Goal: Task Accomplishment & Management: Use online tool/utility

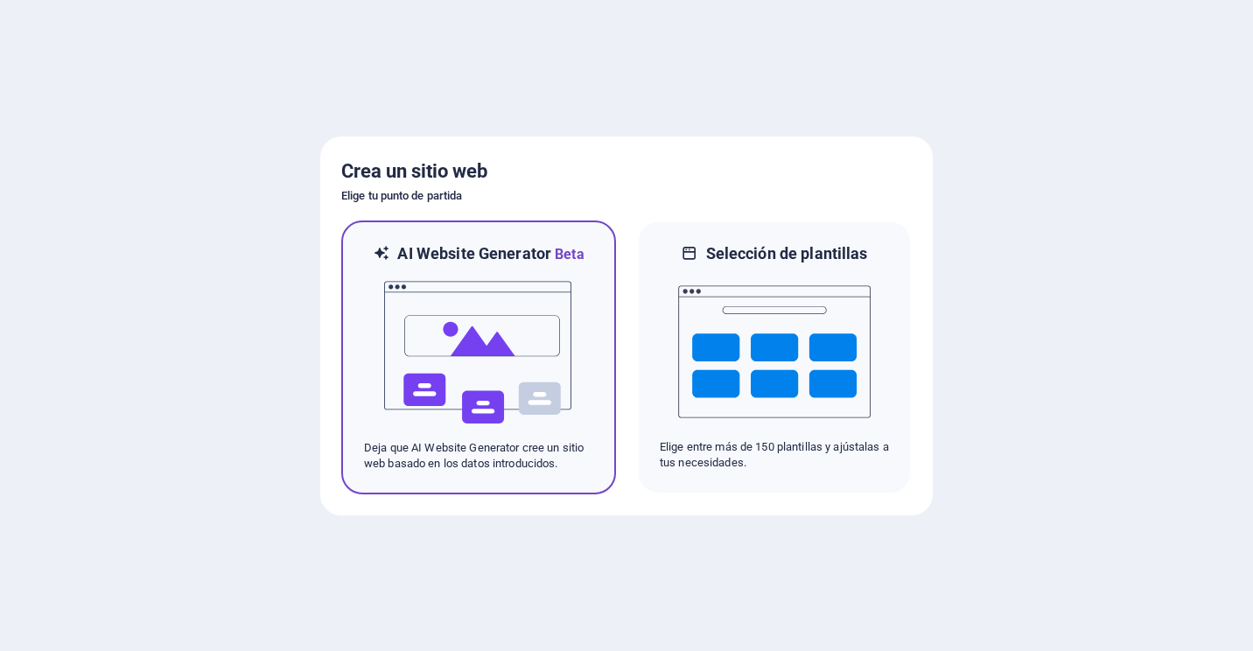
click at [442, 339] on img at bounding box center [478, 352] width 192 height 175
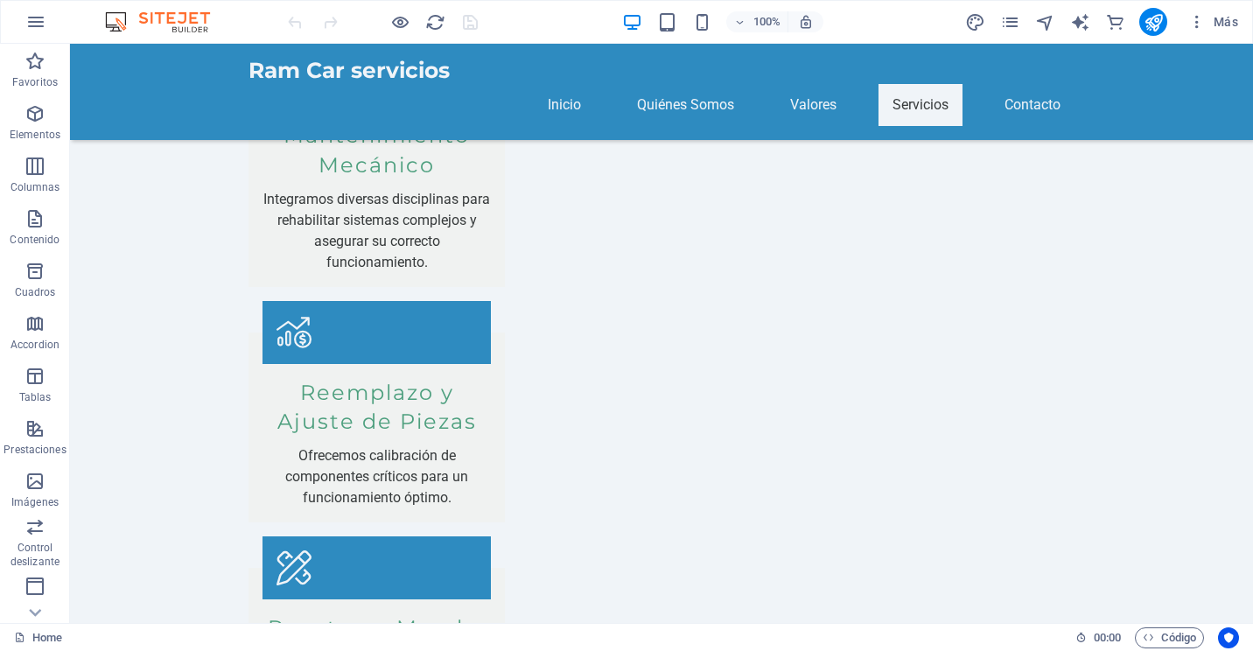
scroll to position [2896, 0]
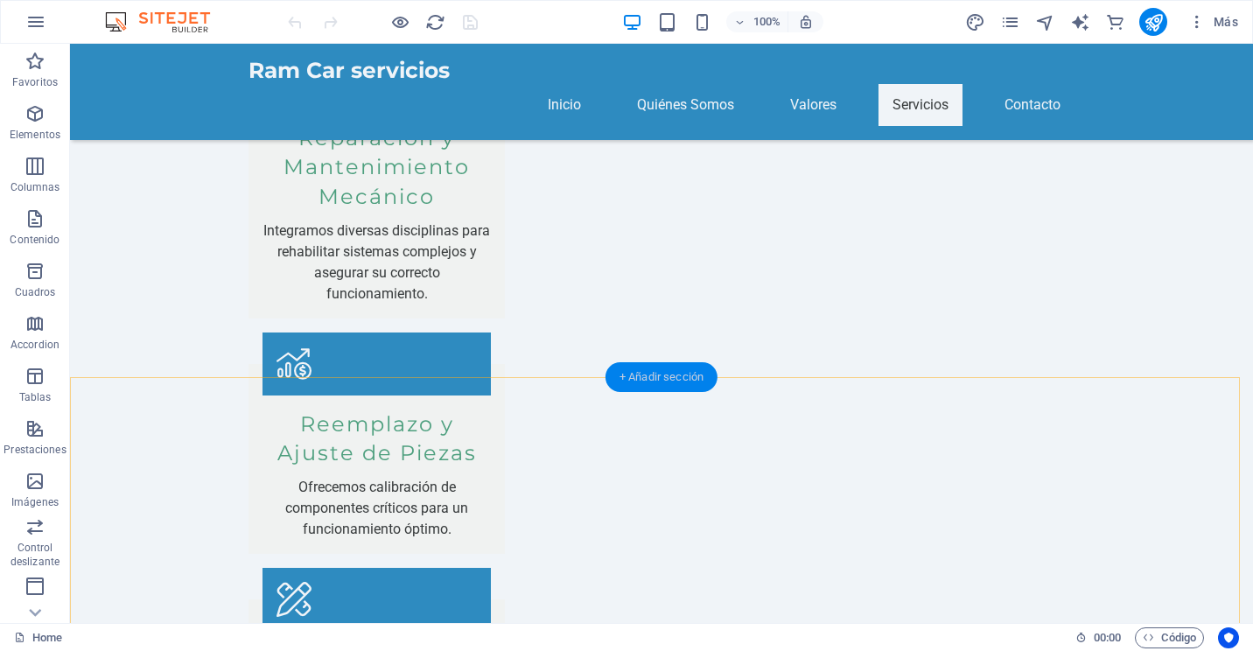
click at [675, 376] on div "+ Añadir sección" at bounding box center [661, 377] width 112 height 30
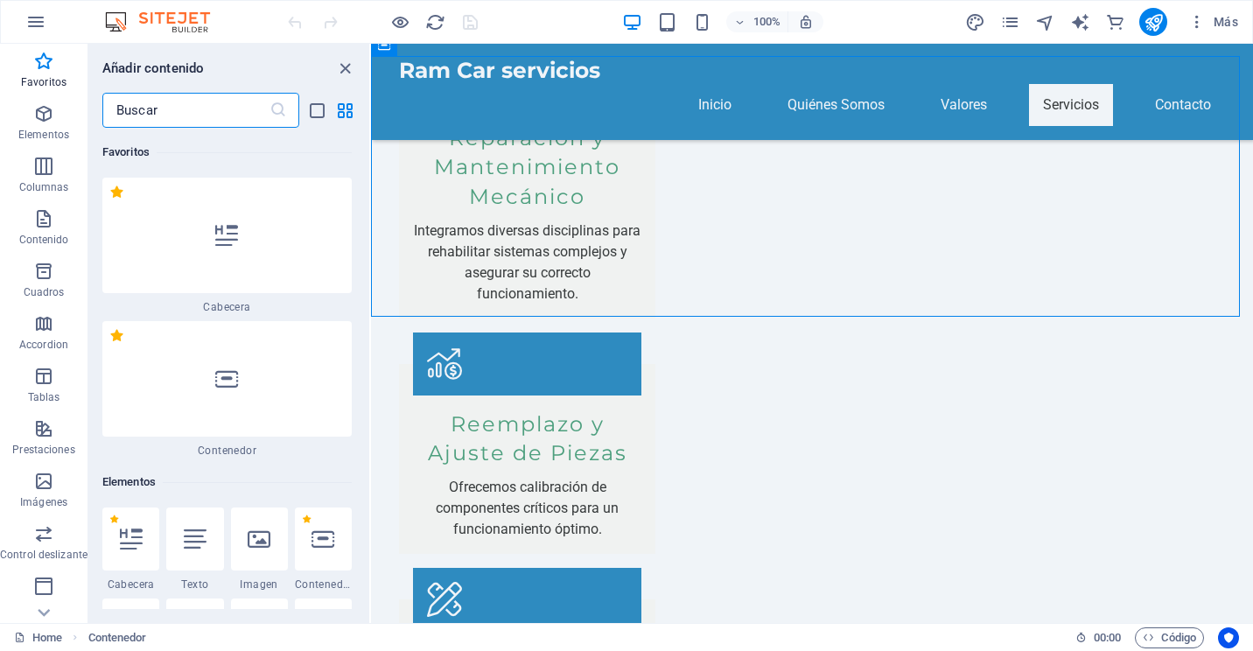
scroll to position [0, 0]
click at [346, 72] on icon "close panel" at bounding box center [345, 69] width 20 height 20
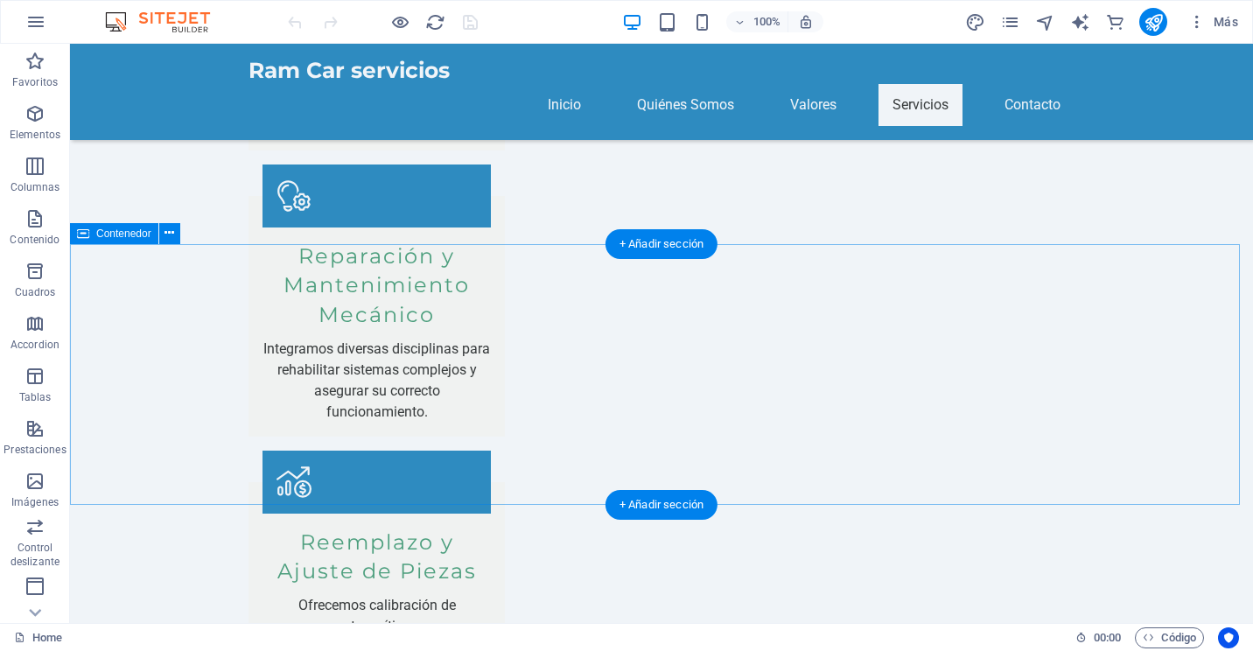
scroll to position [2880, 0]
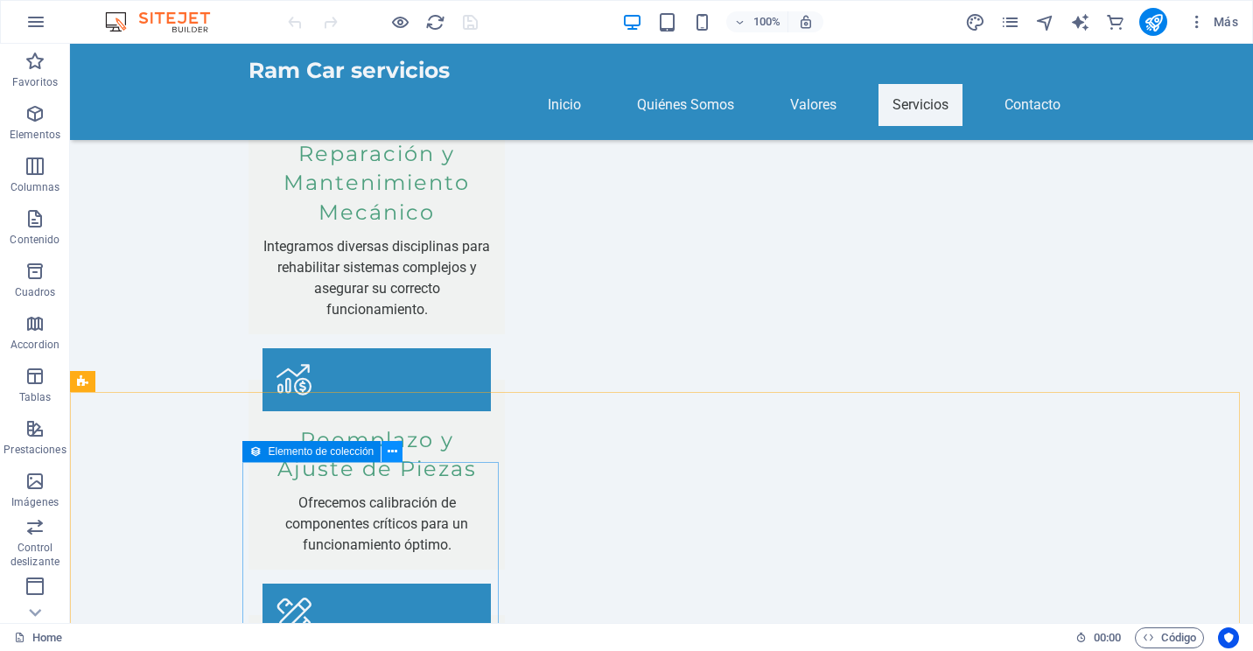
click at [391, 452] on icon at bounding box center [393, 452] width 10 height 18
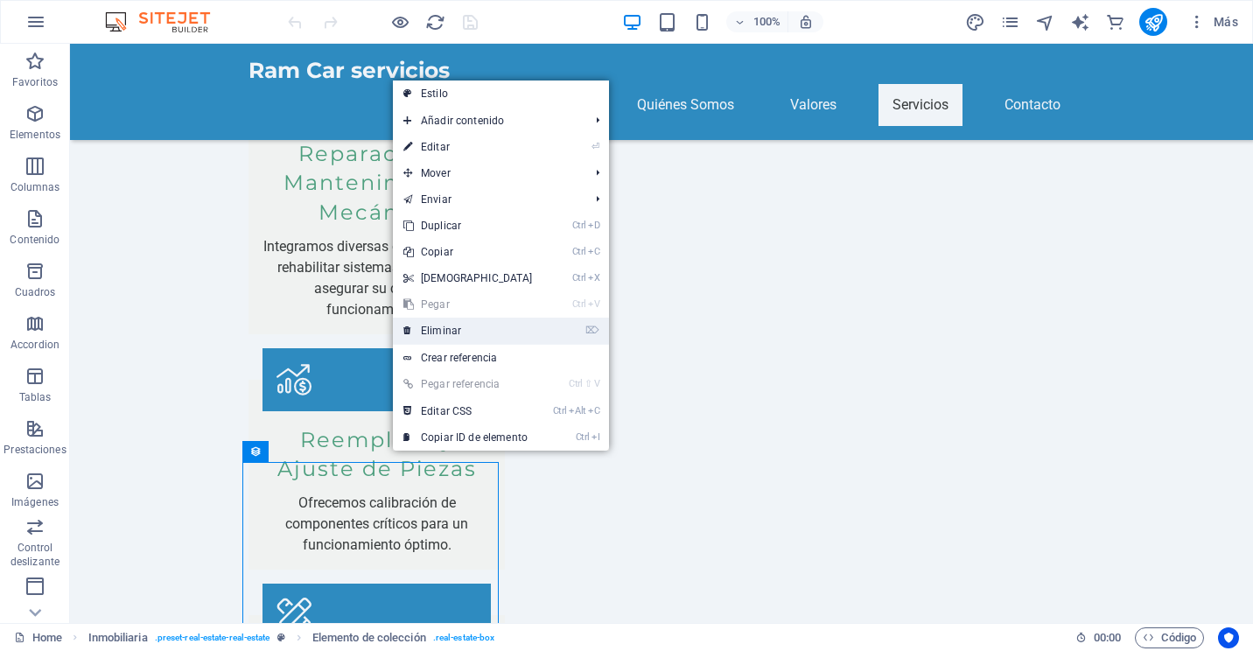
click at [457, 328] on link "⌦ Eliminar" at bounding box center [468, 331] width 150 height 26
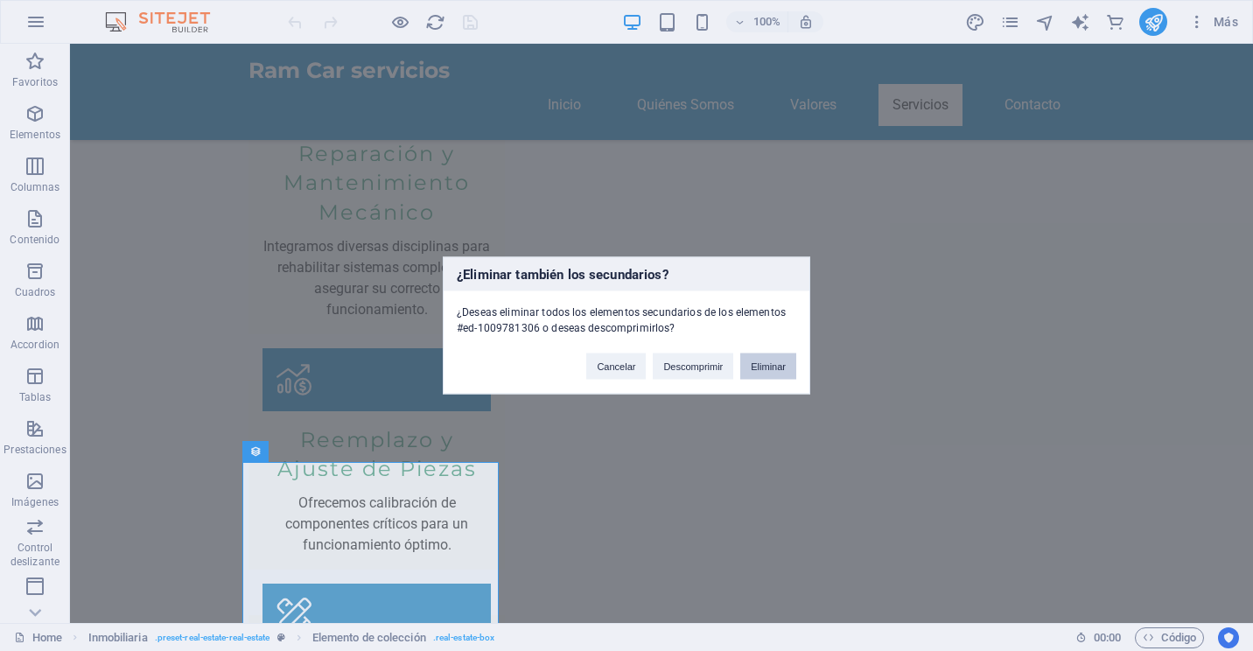
click at [770, 367] on button "Eliminar" at bounding box center [768, 366] width 56 height 26
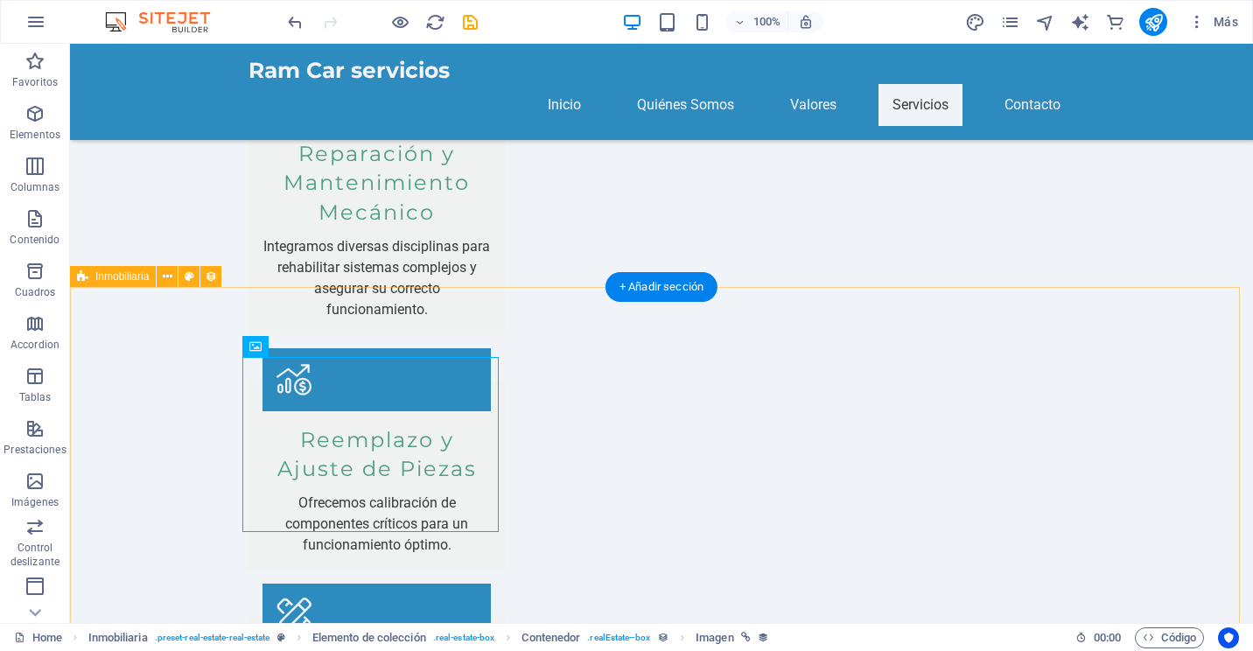
scroll to position [3143, 0]
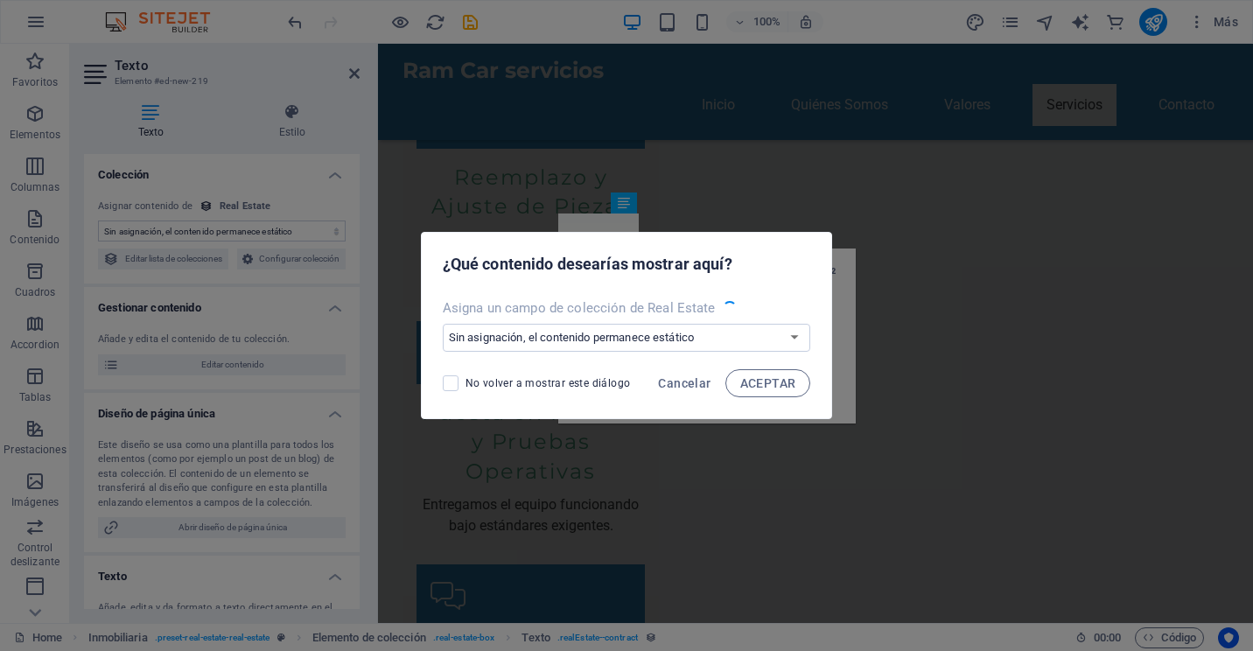
scroll to position [3081, 0]
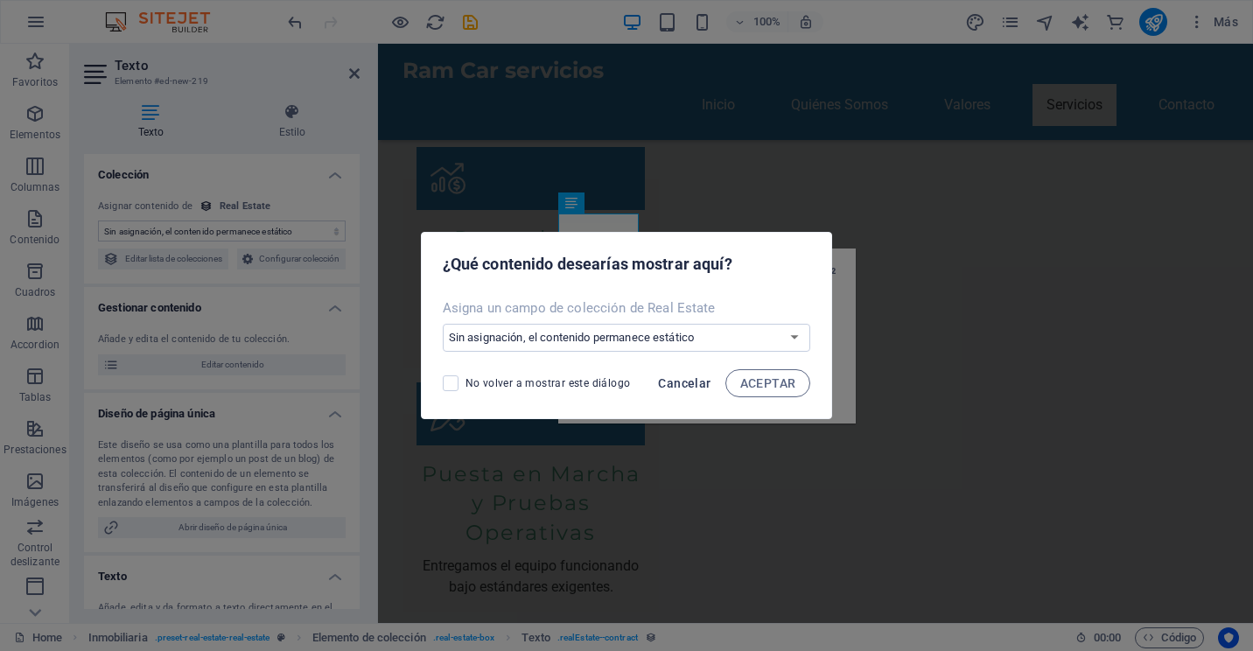
click at [684, 388] on span "Cancelar" at bounding box center [684, 383] width 52 height 14
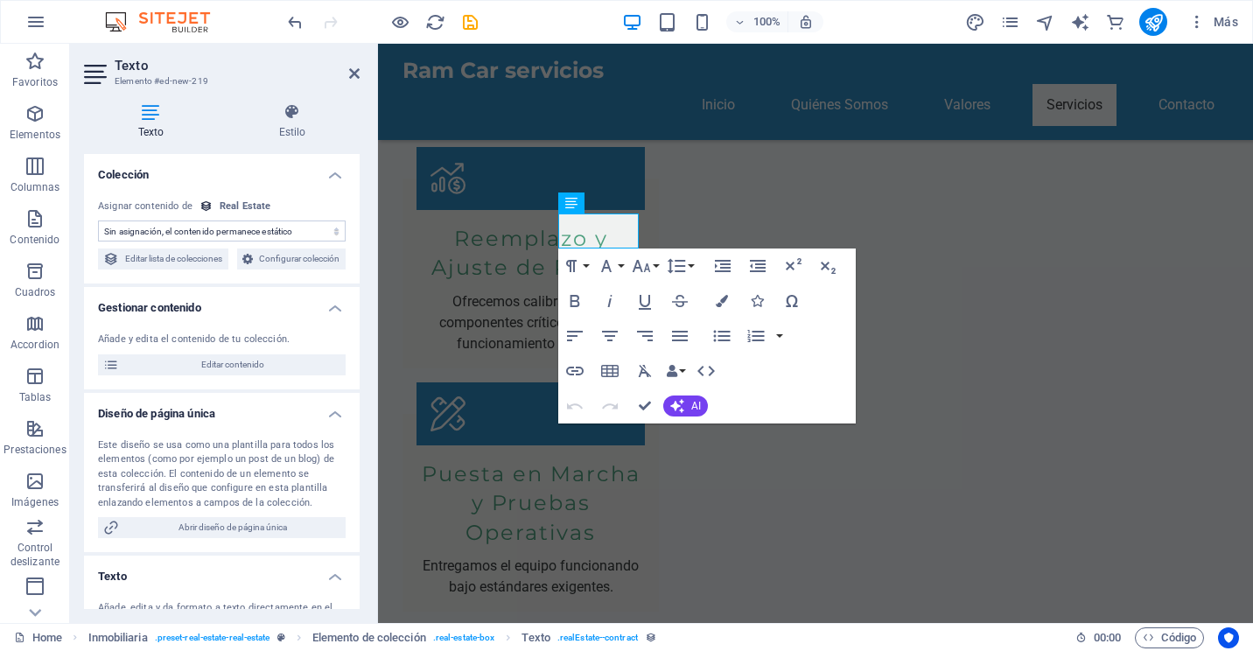
click at [354, 82] on header "Texto Elemento #ed-new-219" at bounding box center [222, 66] width 276 height 45
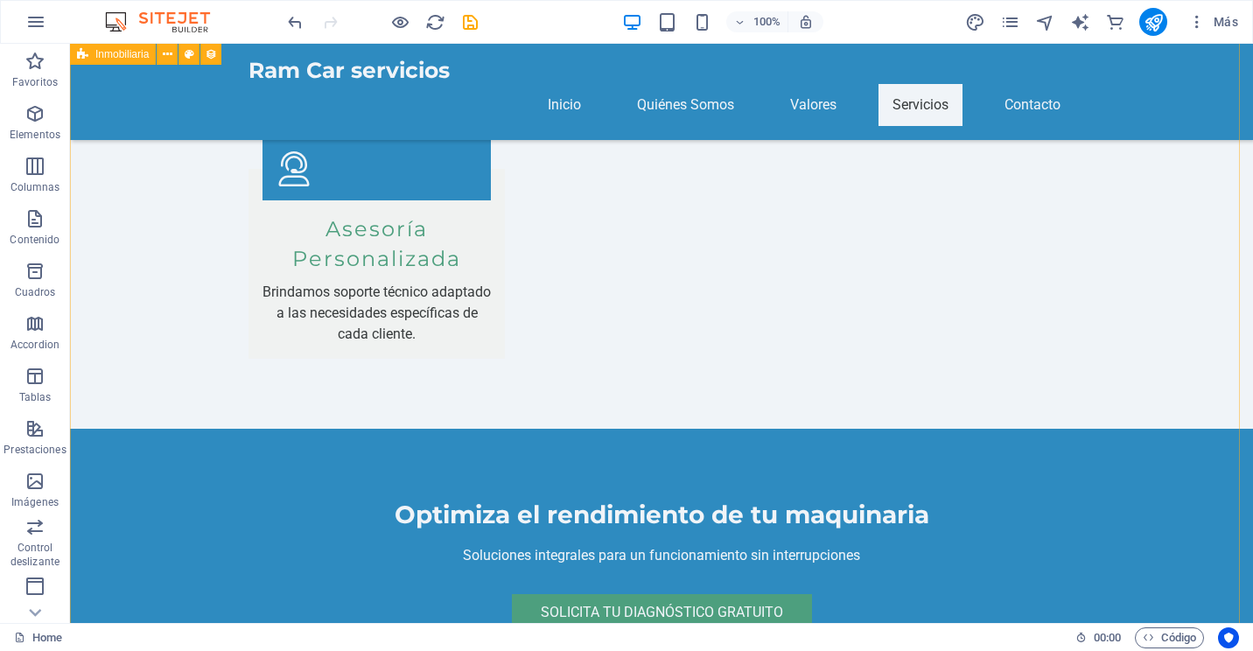
scroll to position [3843, 0]
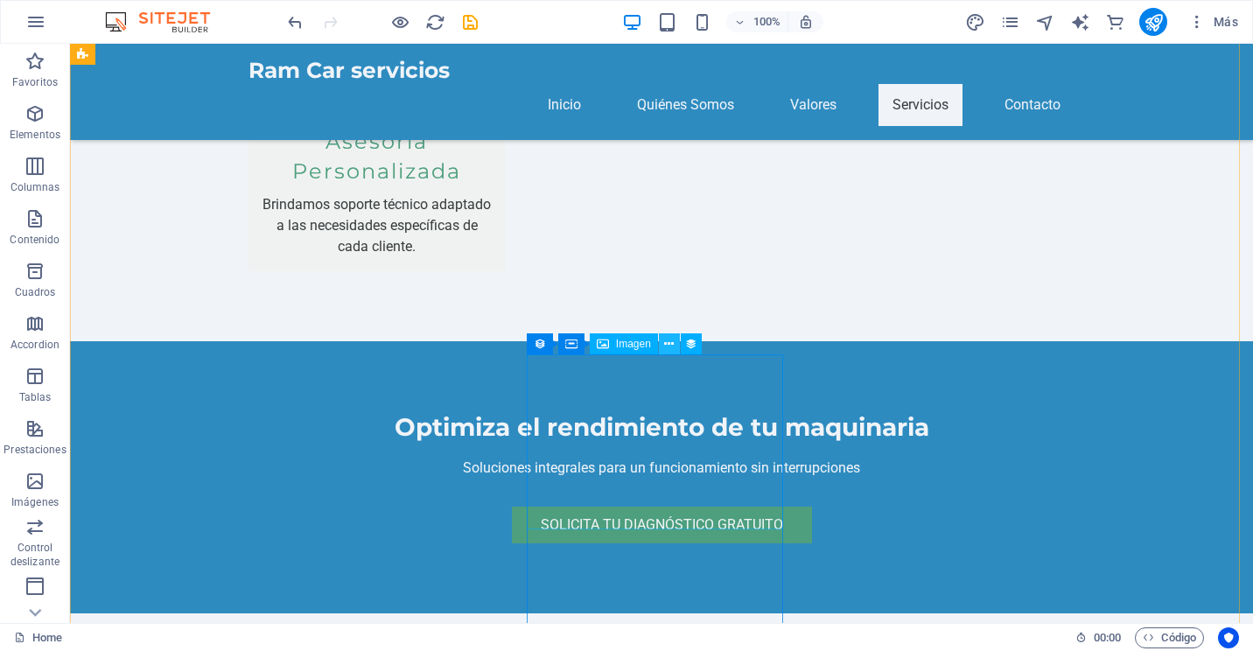
click at [668, 343] on icon at bounding box center [669, 344] width 10 height 18
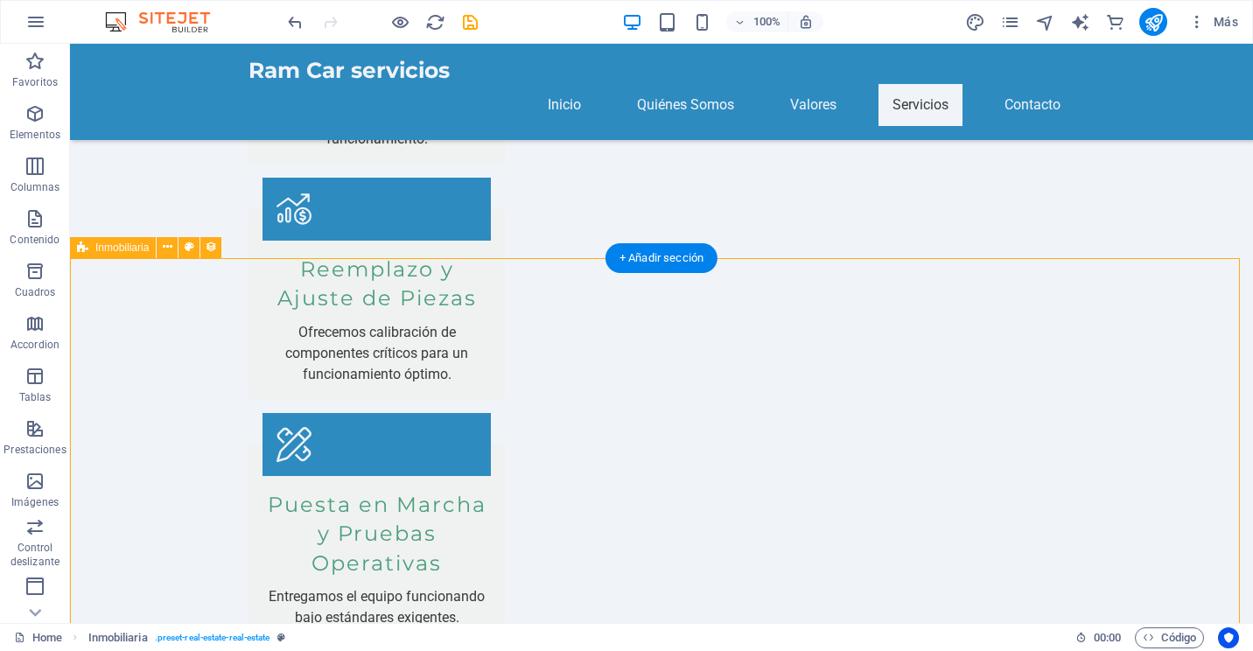
scroll to position [3055, 0]
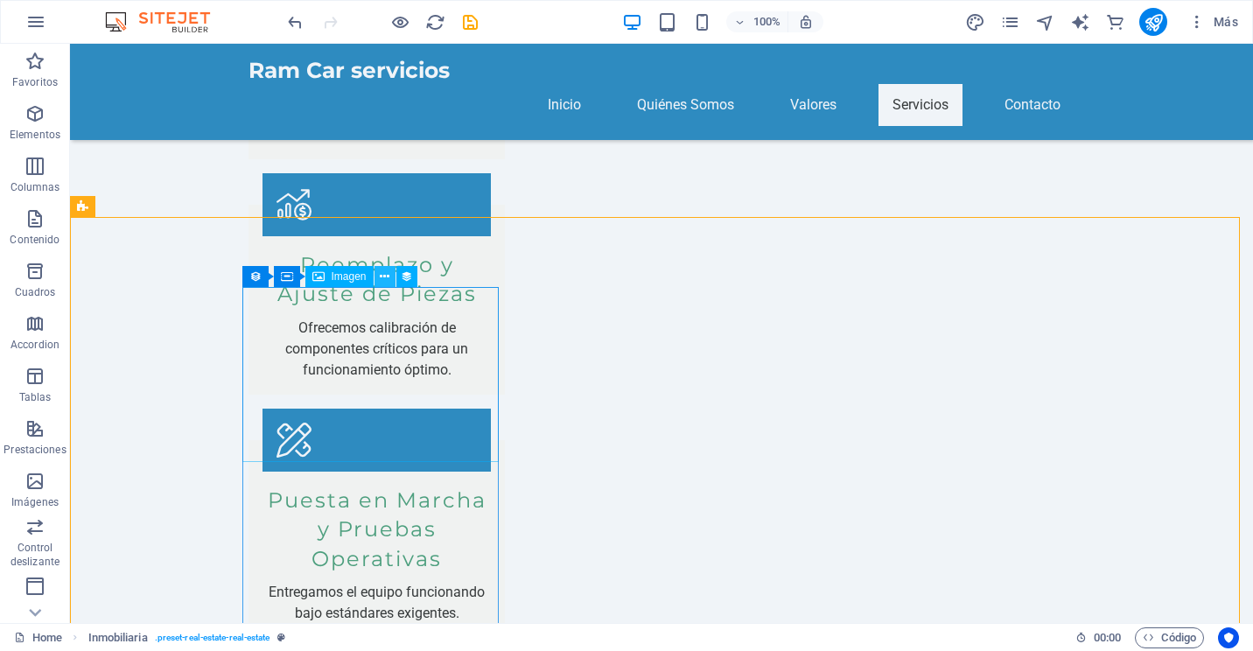
click at [383, 270] on icon at bounding box center [385, 277] width 10 height 18
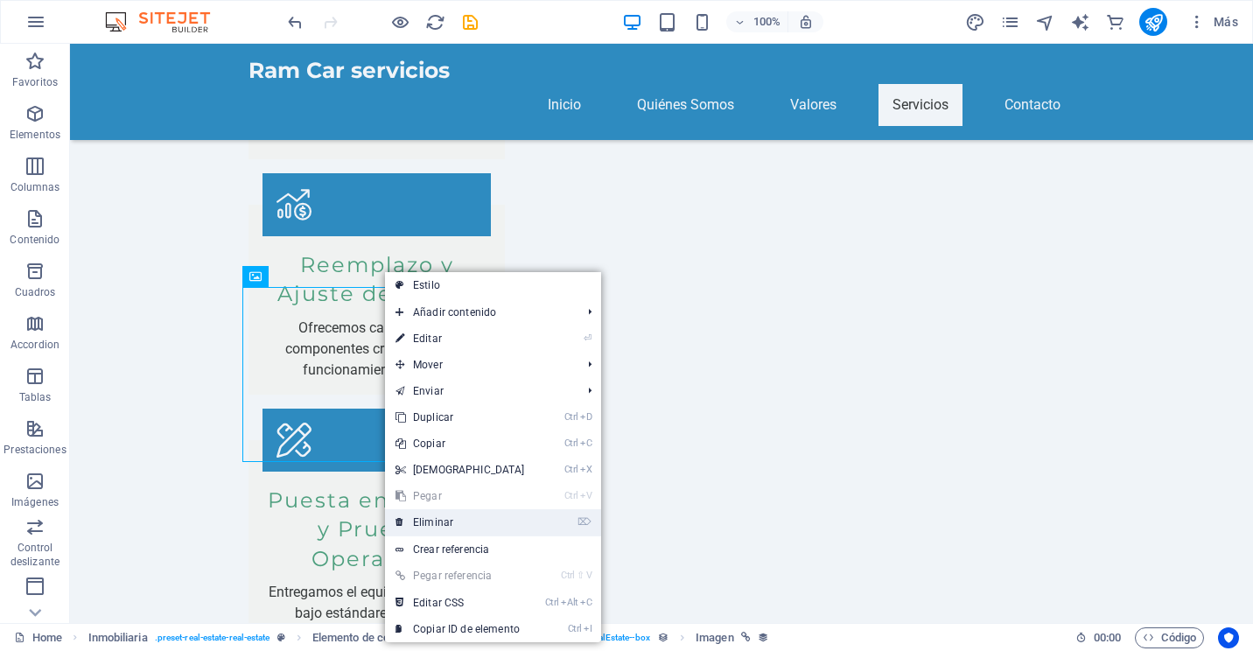
click at [451, 517] on link "⌦ Eliminar" at bounding box center [460, 522] width 150 height 26
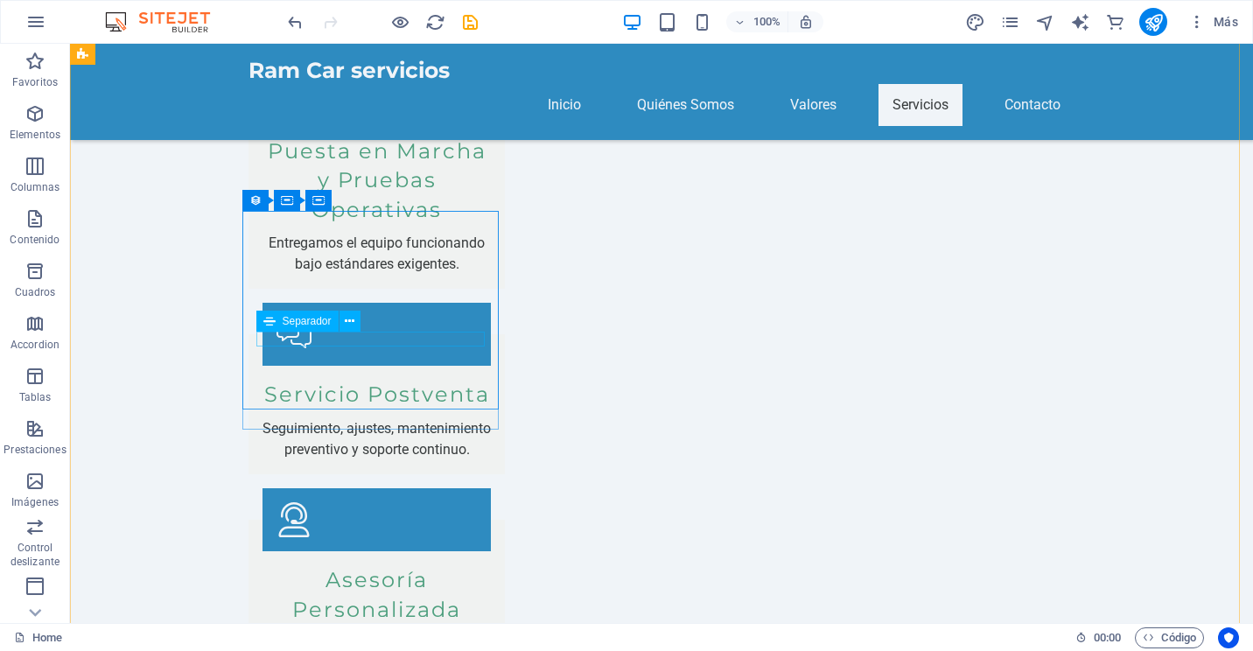
scroll to position [3054, 0]
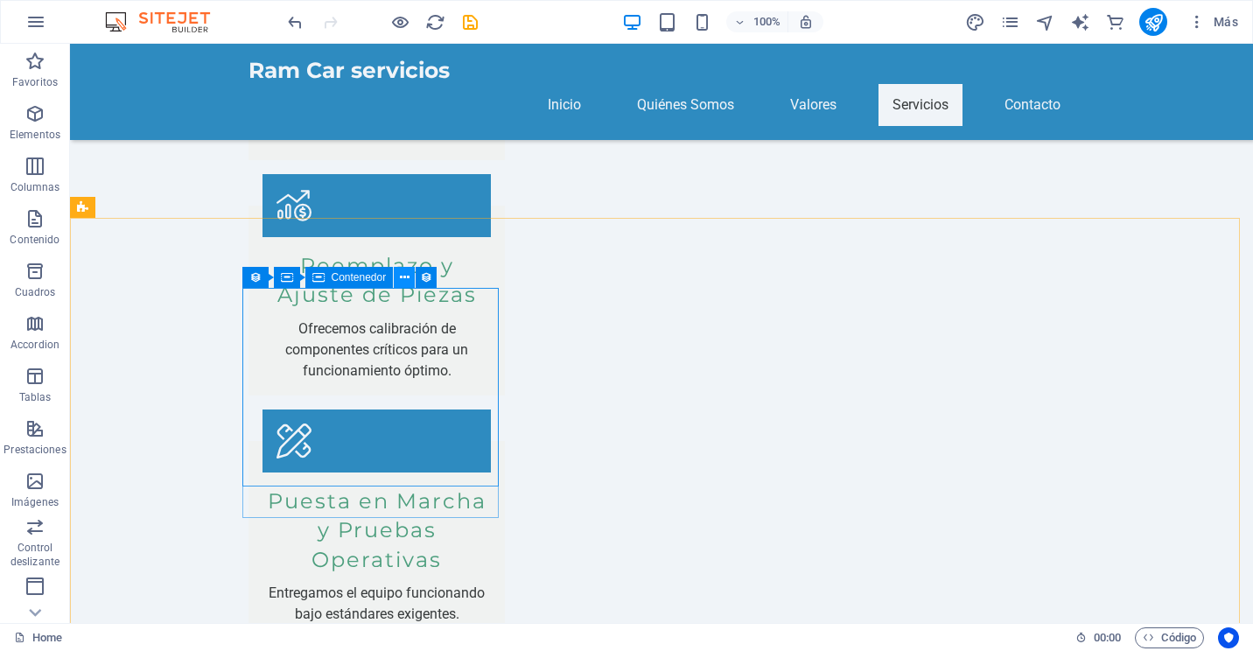
click at [411, 280] on button at bounding box center [404, 277] width 21 height 21
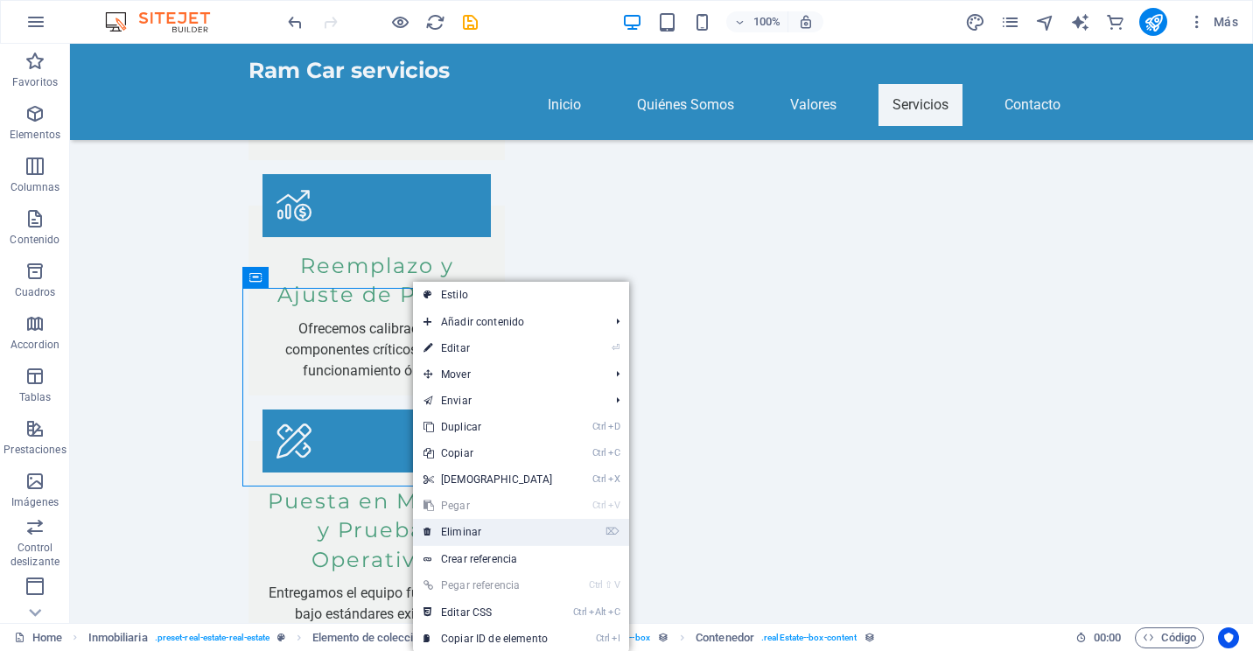
click at [493, 527] on link "⌦ Eliminar" at bounding box center [488, 532] width 150 height 26
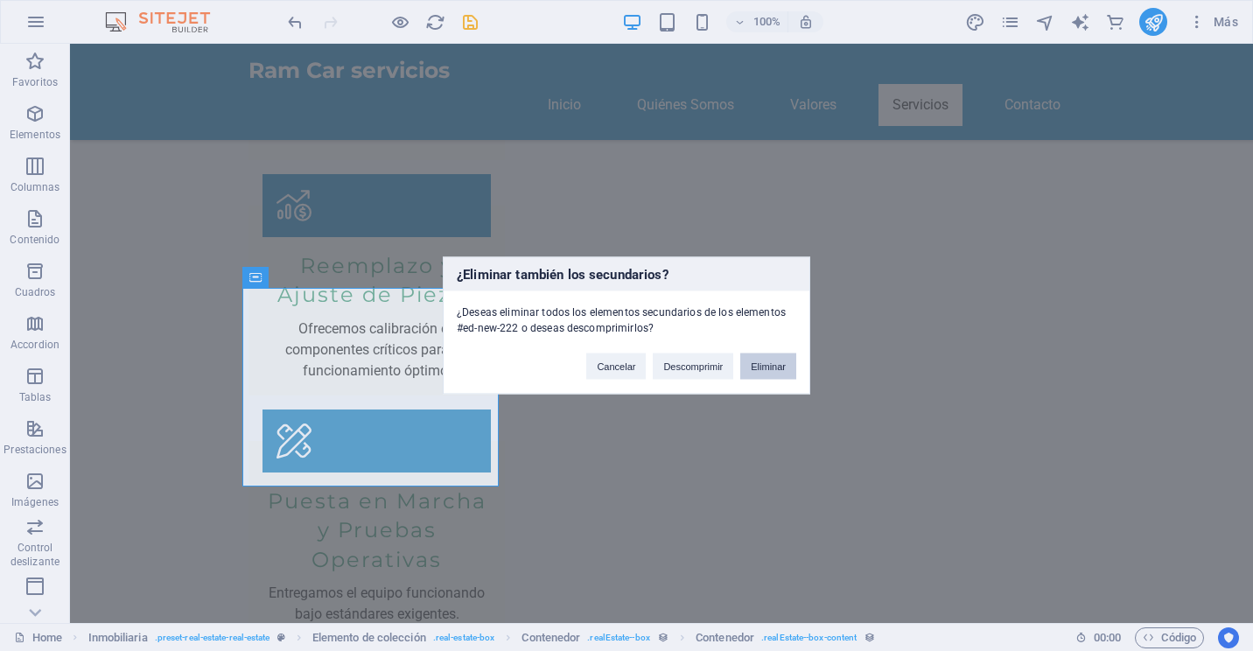
click at [759, 354] on button "Eliminar" at bounding box center [768, 366] width 56 height 26
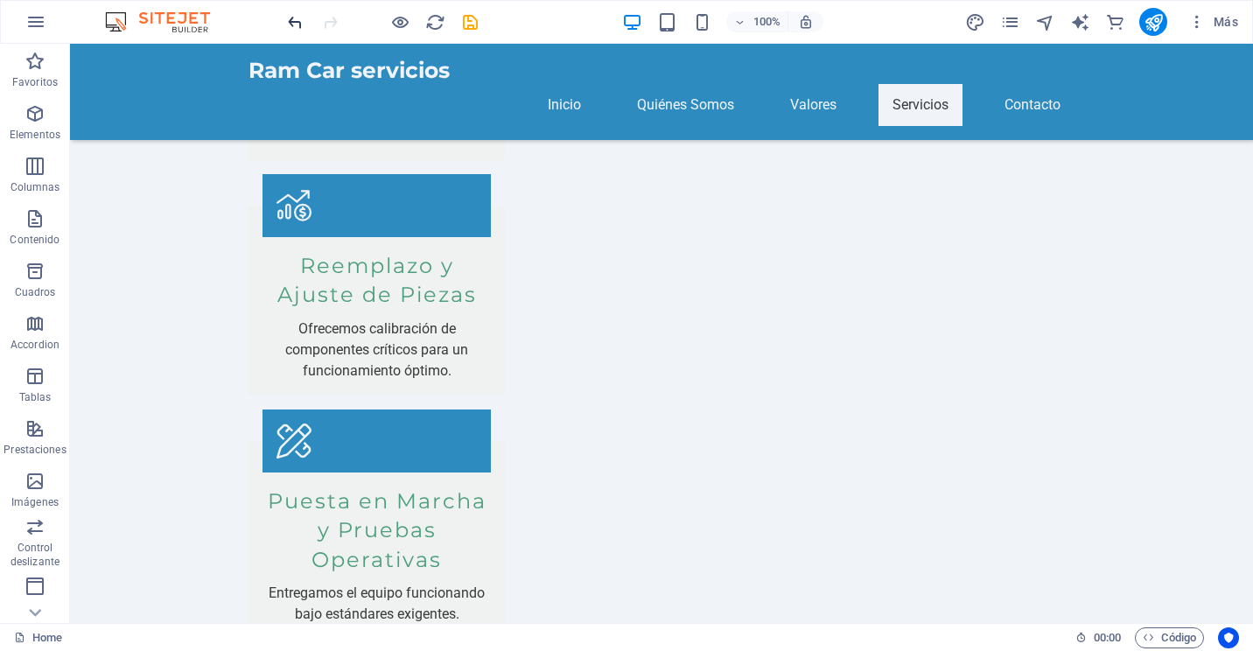
click at [293, 24] on icon "undo" at bounding box center [295, 22] width 20 height 20
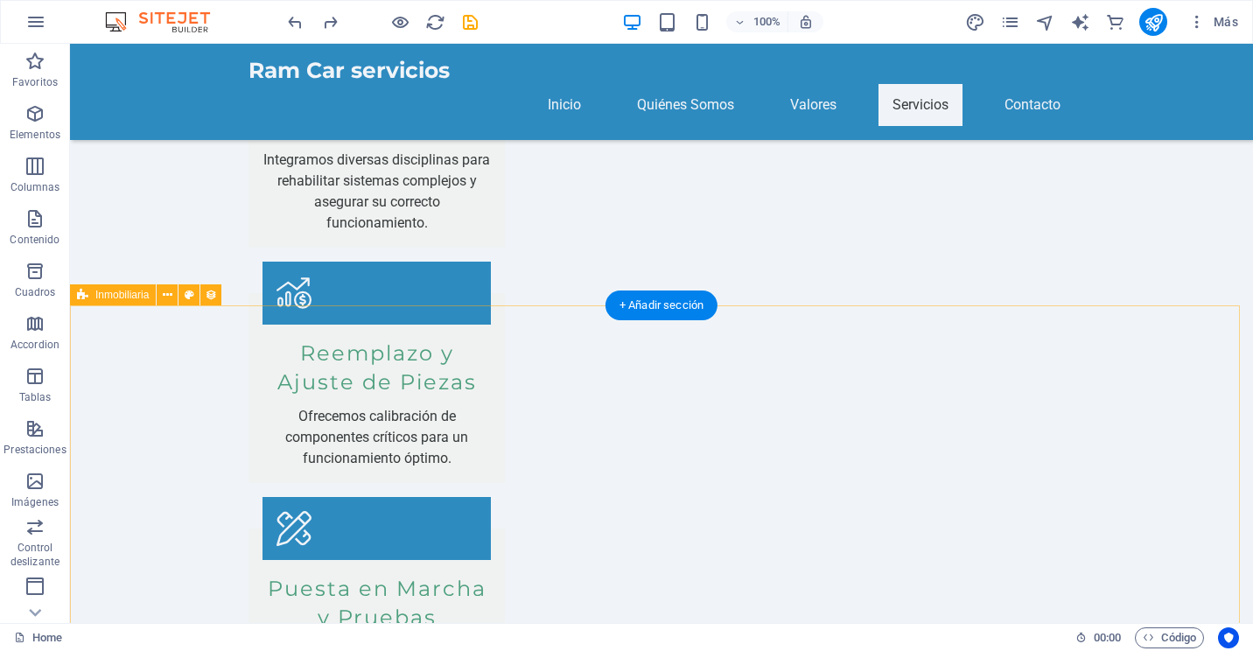
scroll to position [2792, 0]
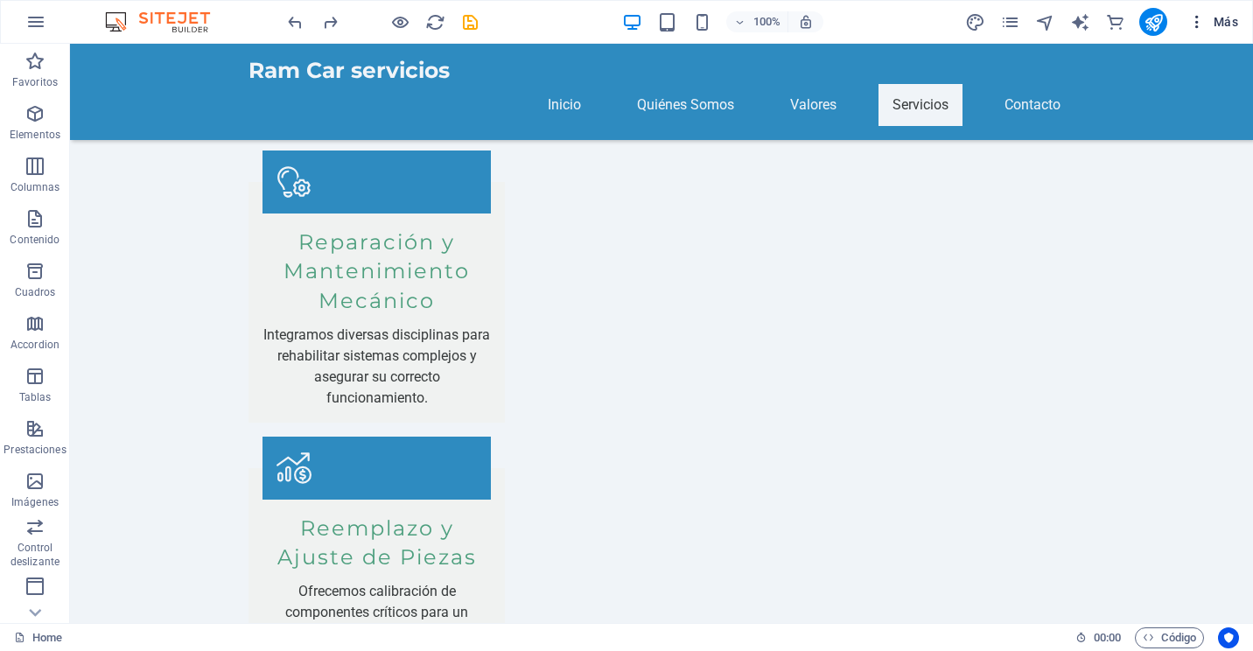
click at [1202, 20] on icon "button" at bounding box center [1196, 21] width 17 height 17
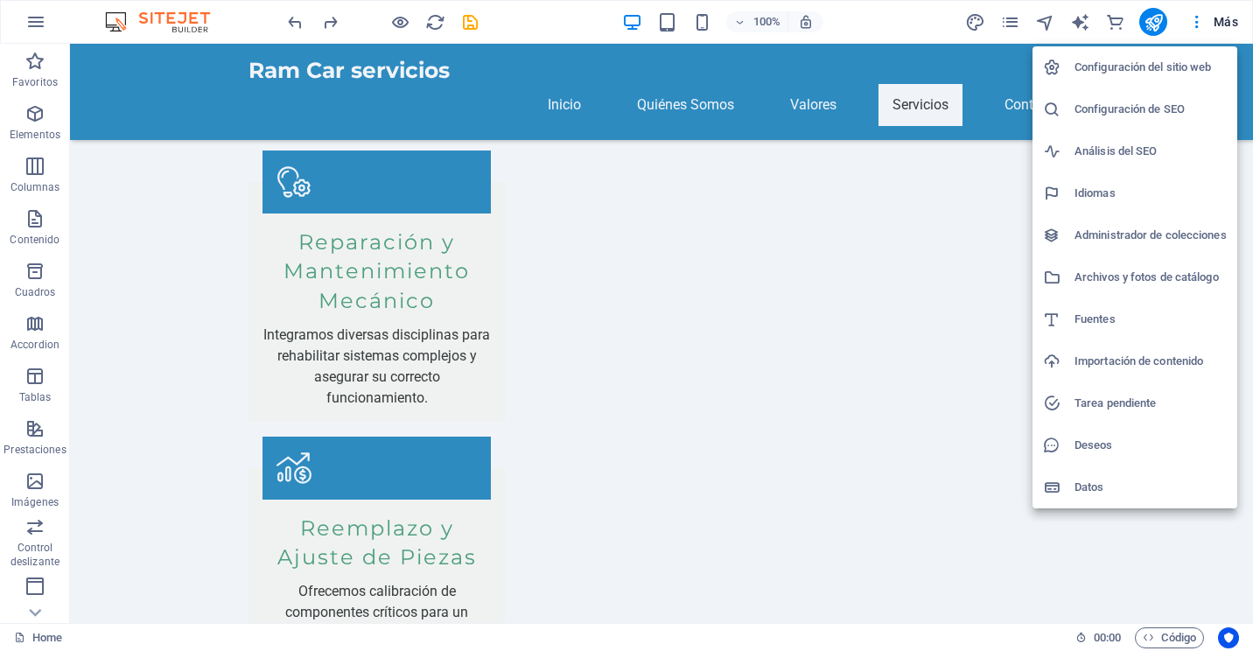
click at [923, 21] on div at bounding box center [626, 325] width 1253 height 651
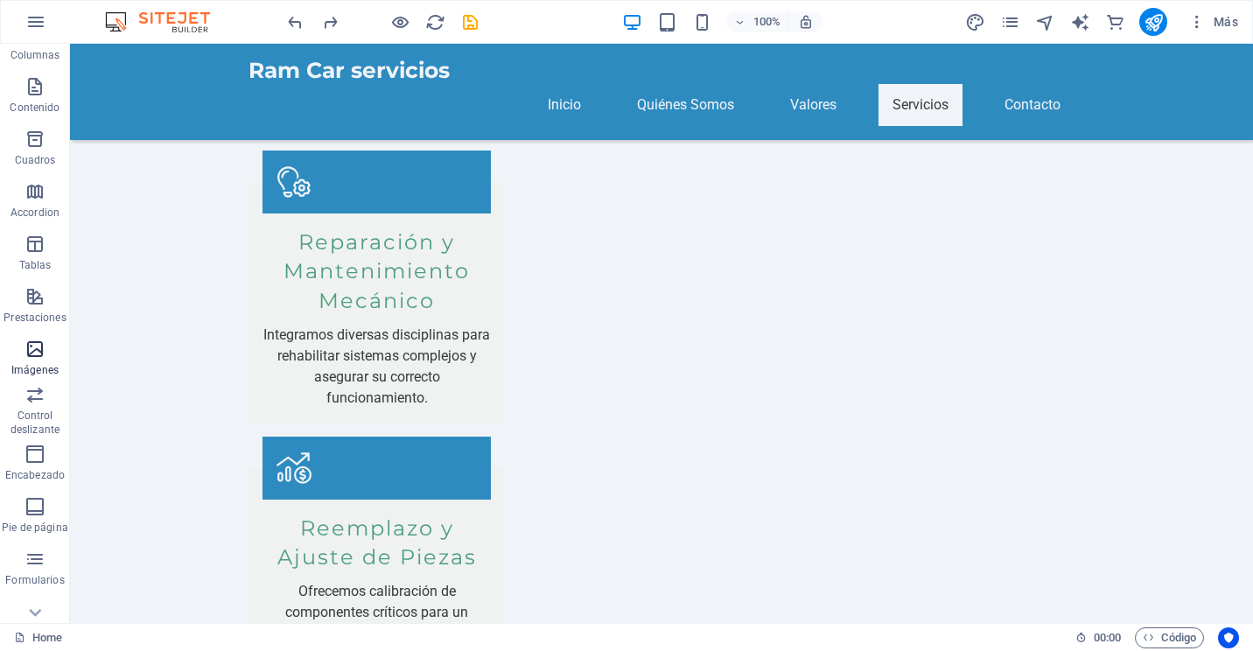
scroll to position [261, 0]
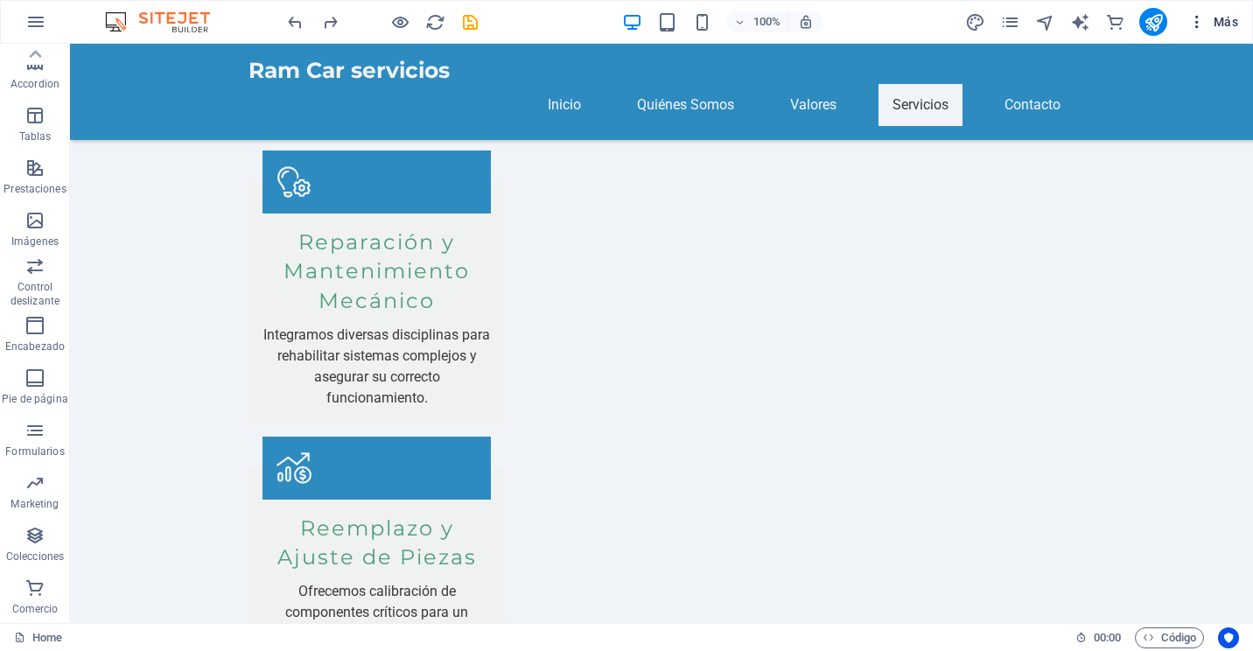
click at [1195, 23] on icon "button" at bounding box center [1196, 21] width 17 height 17
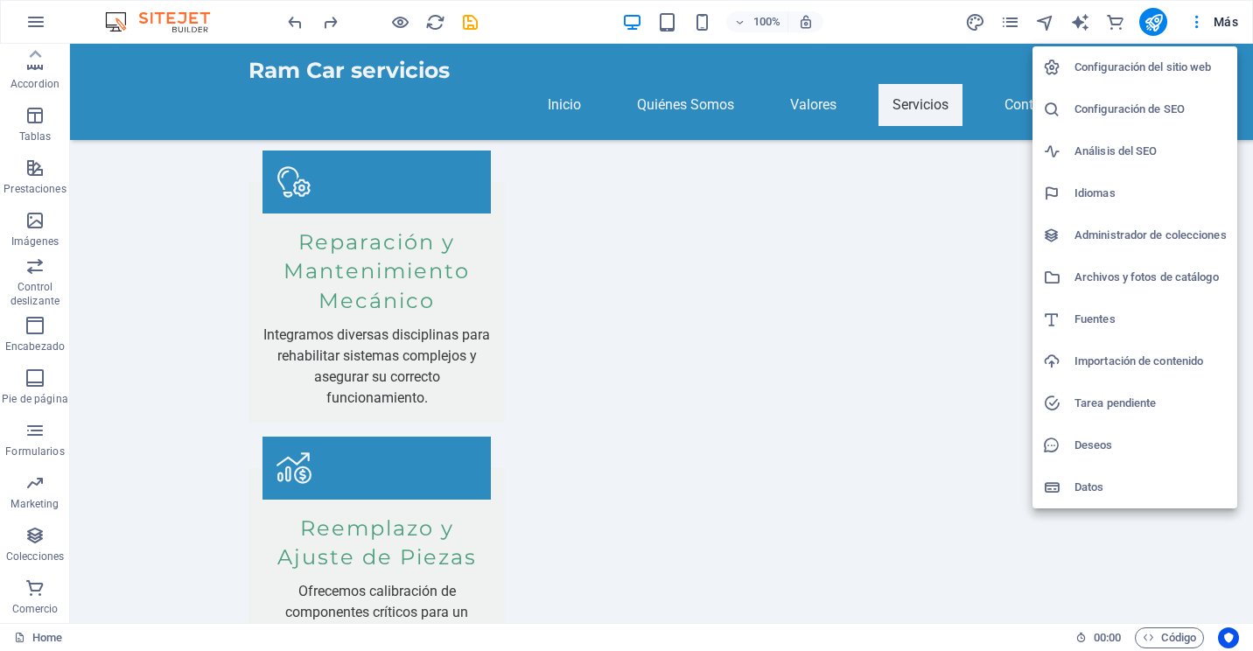
click at [965, 288] on div at bounding box center [626, 325] width 1253 height 651
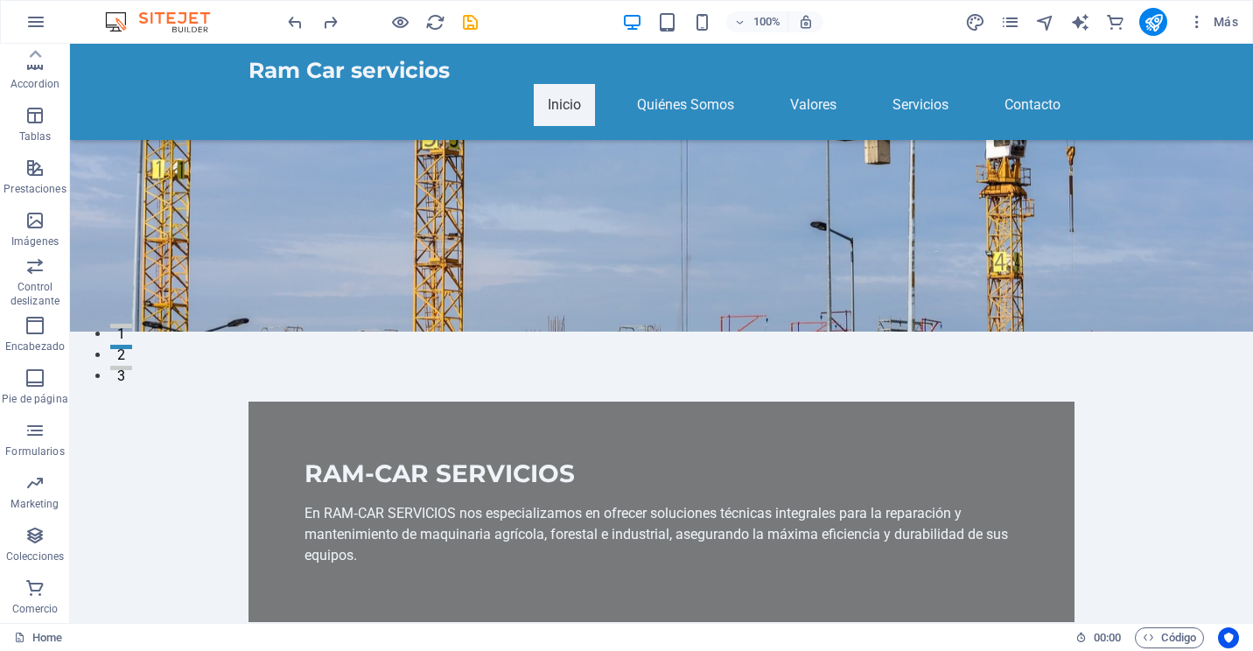
scroll to position [0, 0]
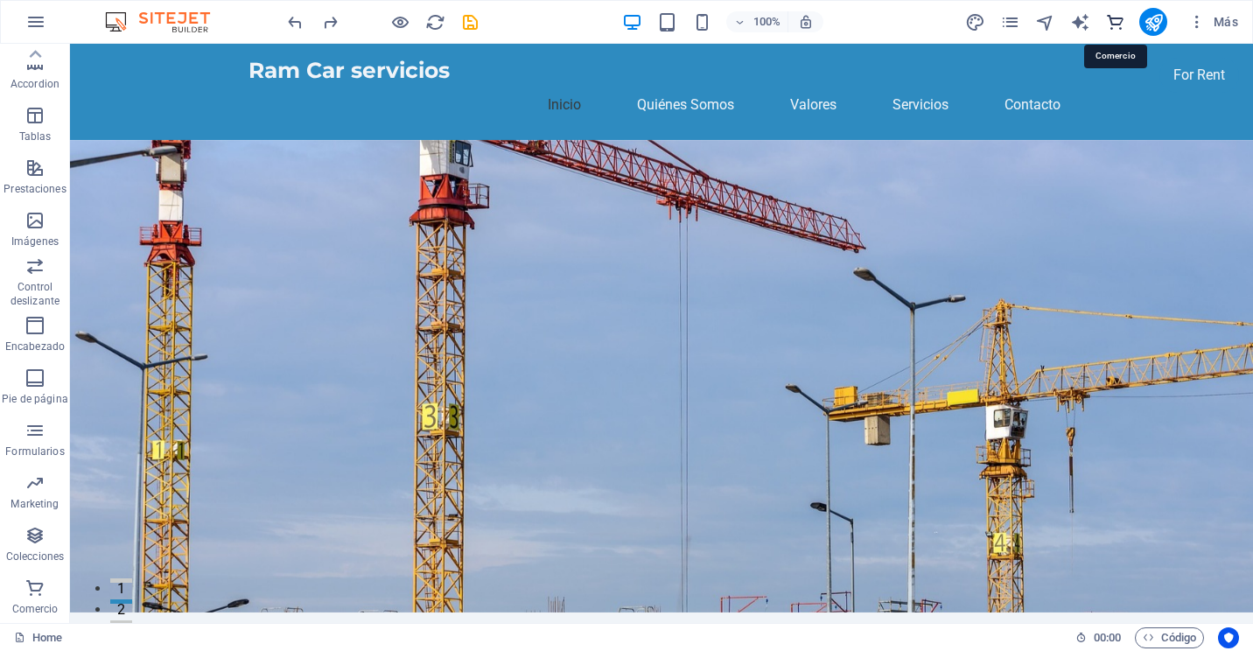
click at [1120, 20] on icon "commerce" at bounding box center [1115, 22] width 20 height 20
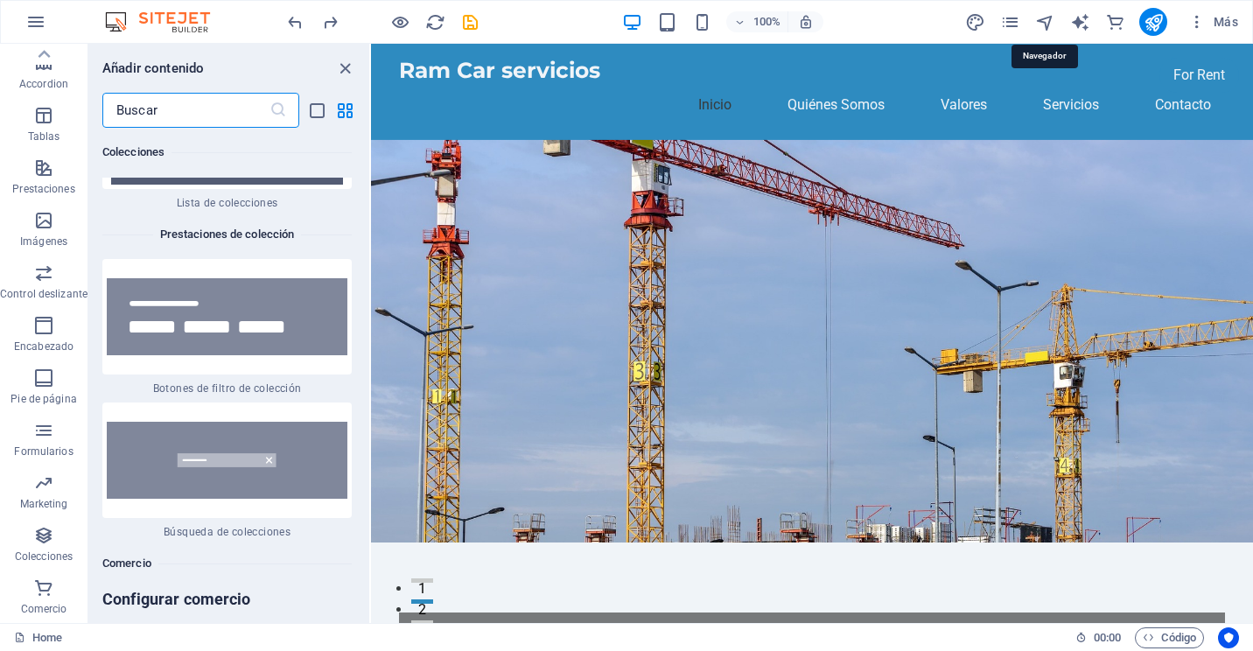
scroll to position [34118, 0]
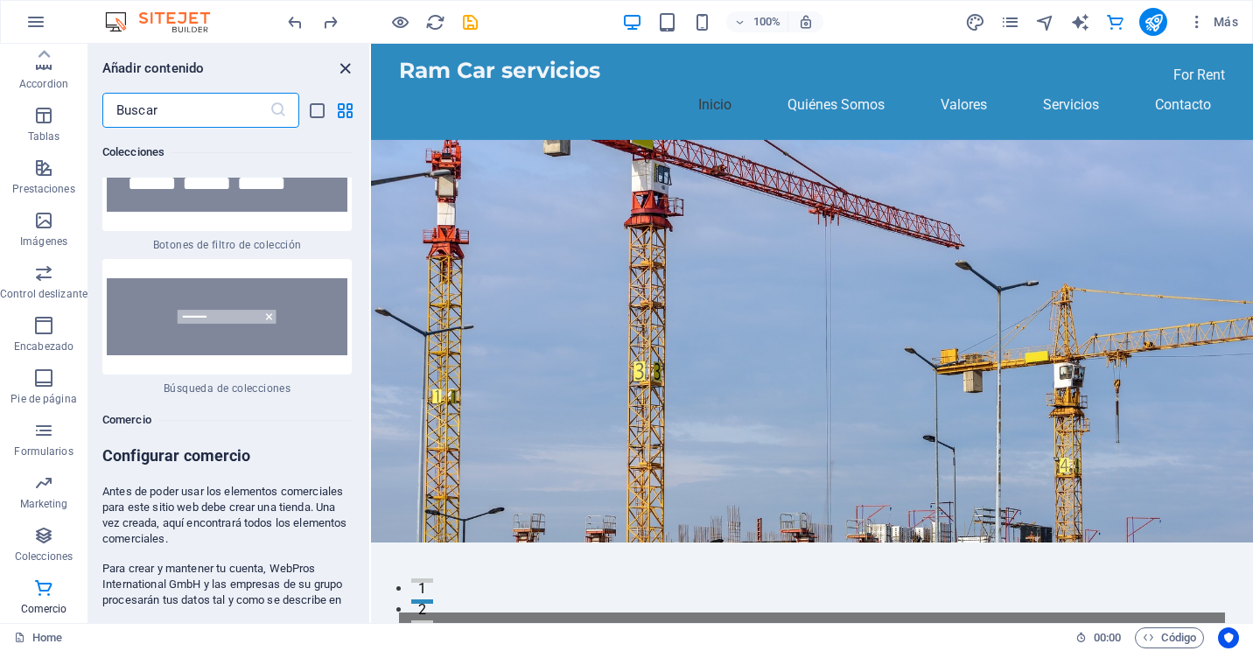
click at [339, 75] on icon "close panel" at bounding box center [345, 69] width 20 height 20
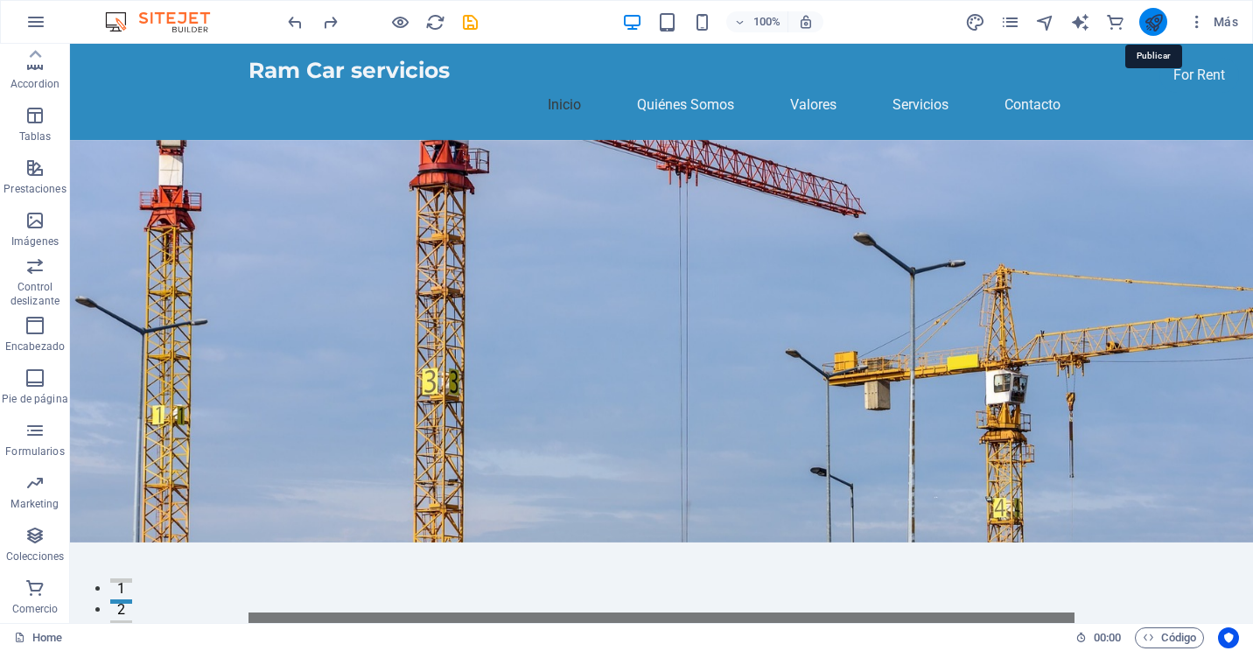
click at [1155, 27] on icon "publish" at bounding box center [1153, 22] width 20 height 20
checkbox input "false"
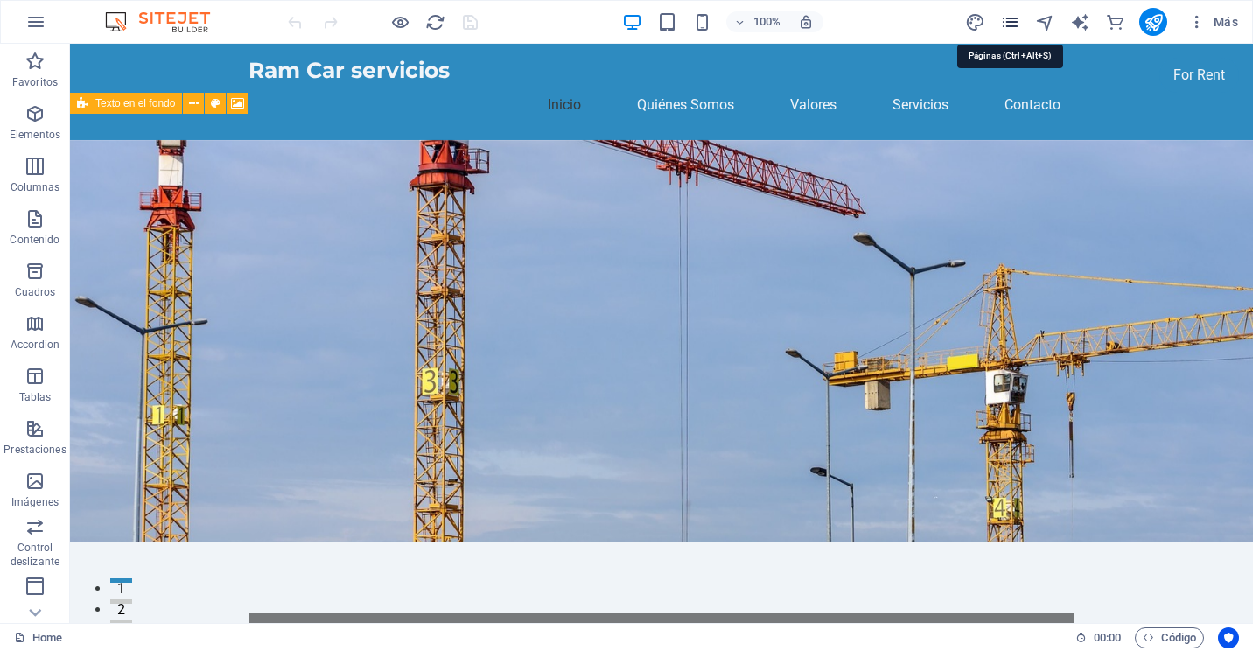
click at [1008, 16] on icon "pages" at bounding box center [1010, 22] width 20 height 20
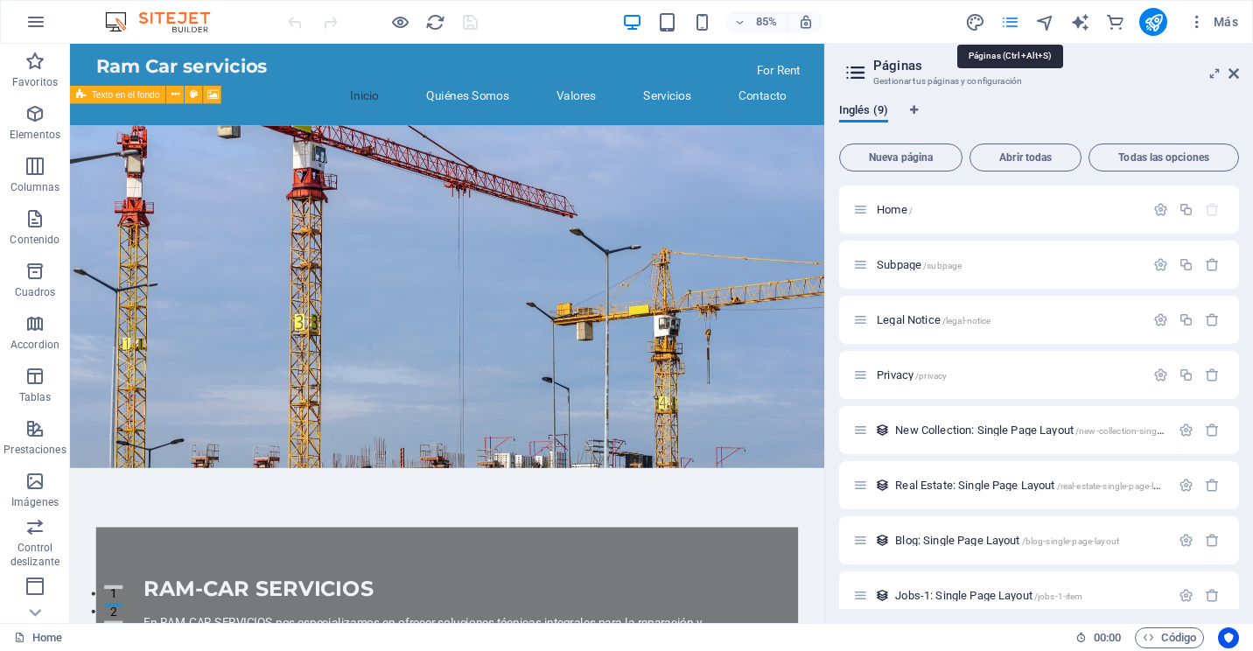
click at [1008, 16] on icon "pages" at bounding box center [1010, 22] width 20 height 20
click at [1194, 26] on icon "button" at bounding box center [1196, 21] width 17 height 17
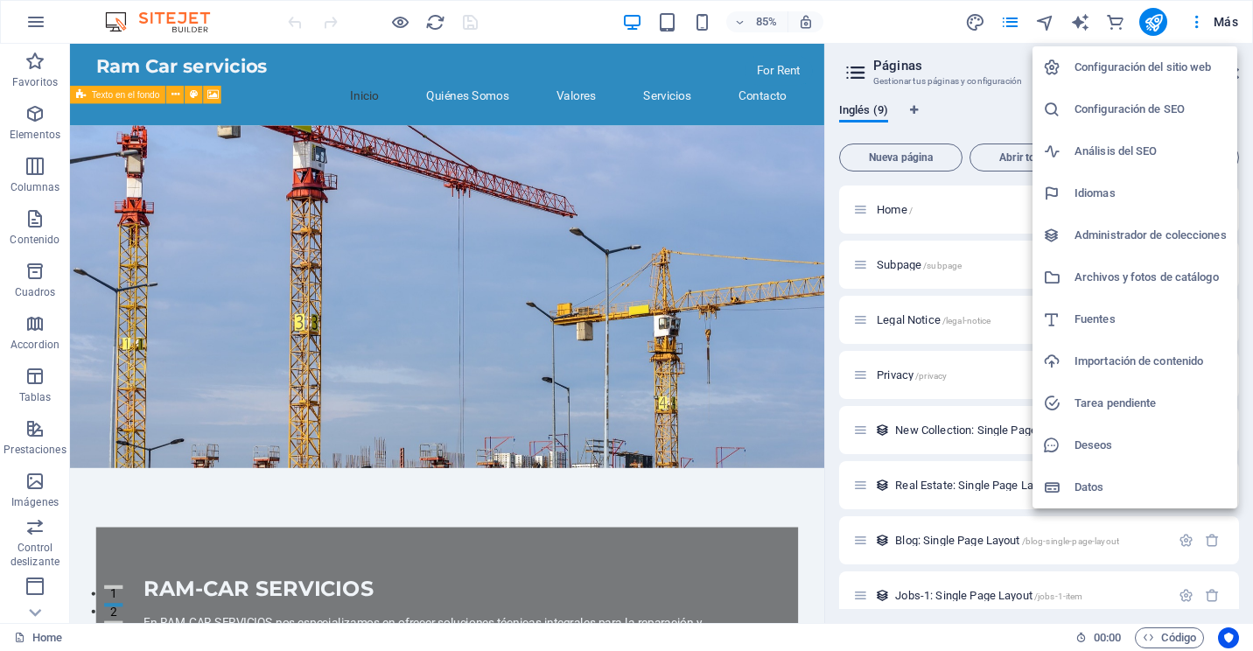
click at [1220, 14] on div at bounding box center [626, 325] width 1253 height 651
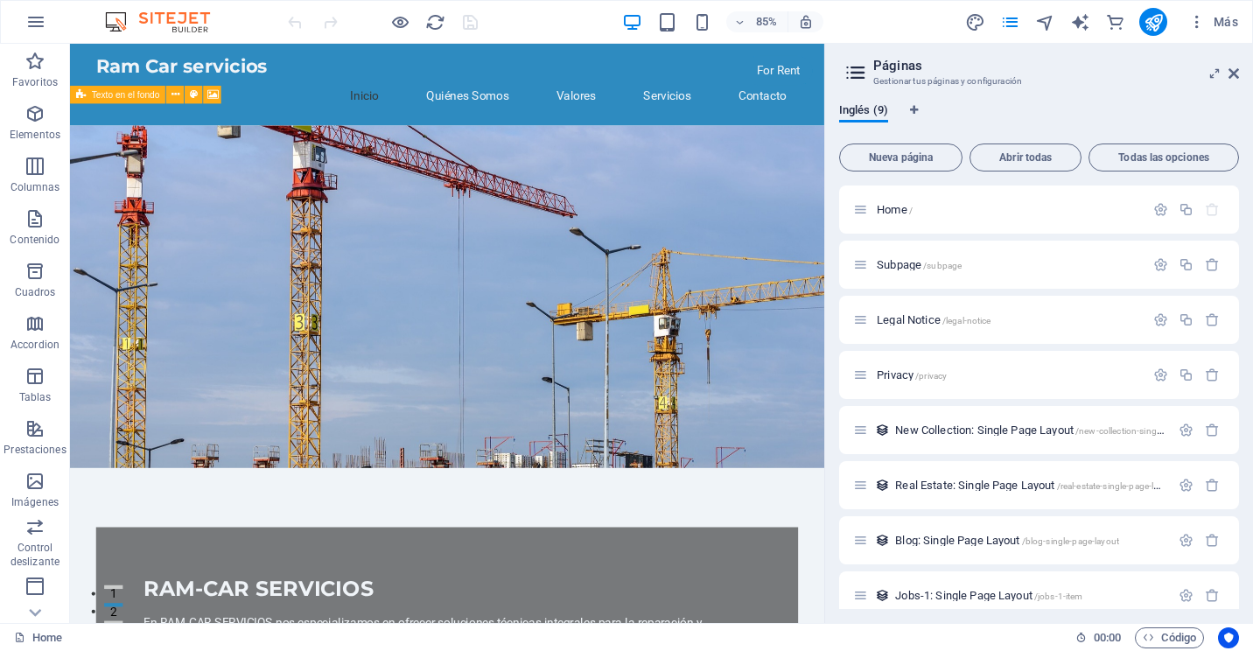
click at [1220, 14] on span "Más" at bounding box center [1213, 21] width 50 height 17
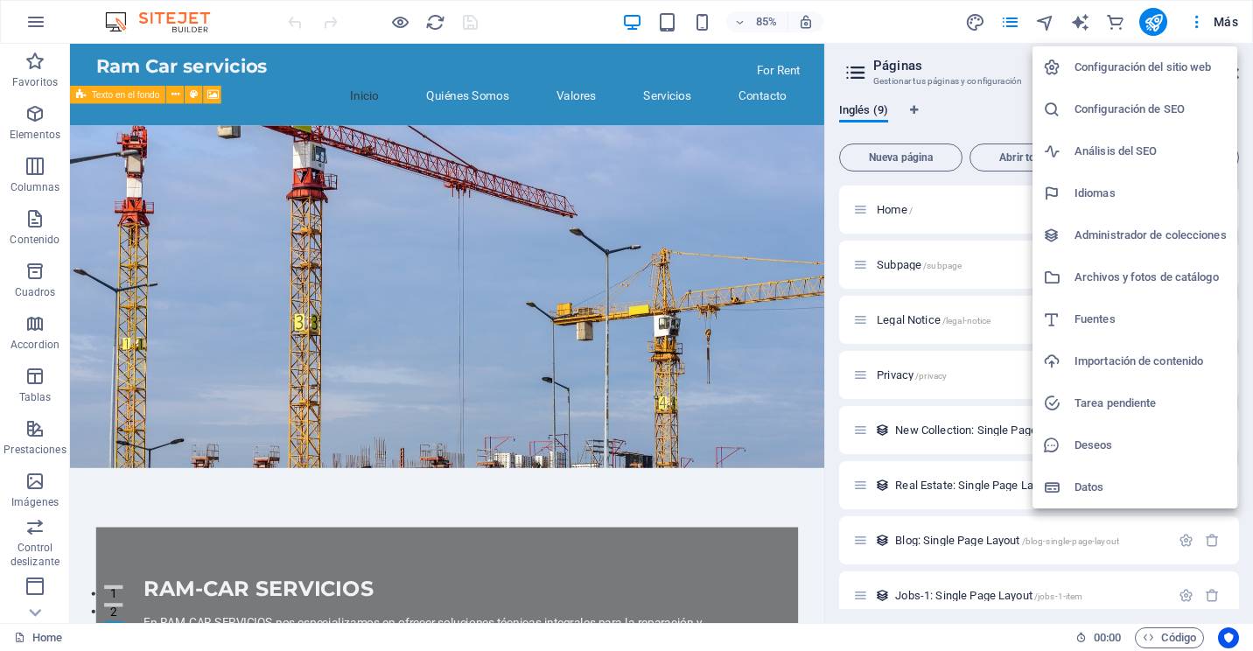
click at [25, 19] on div at bounding box center [626, 325] width 1253 height 651
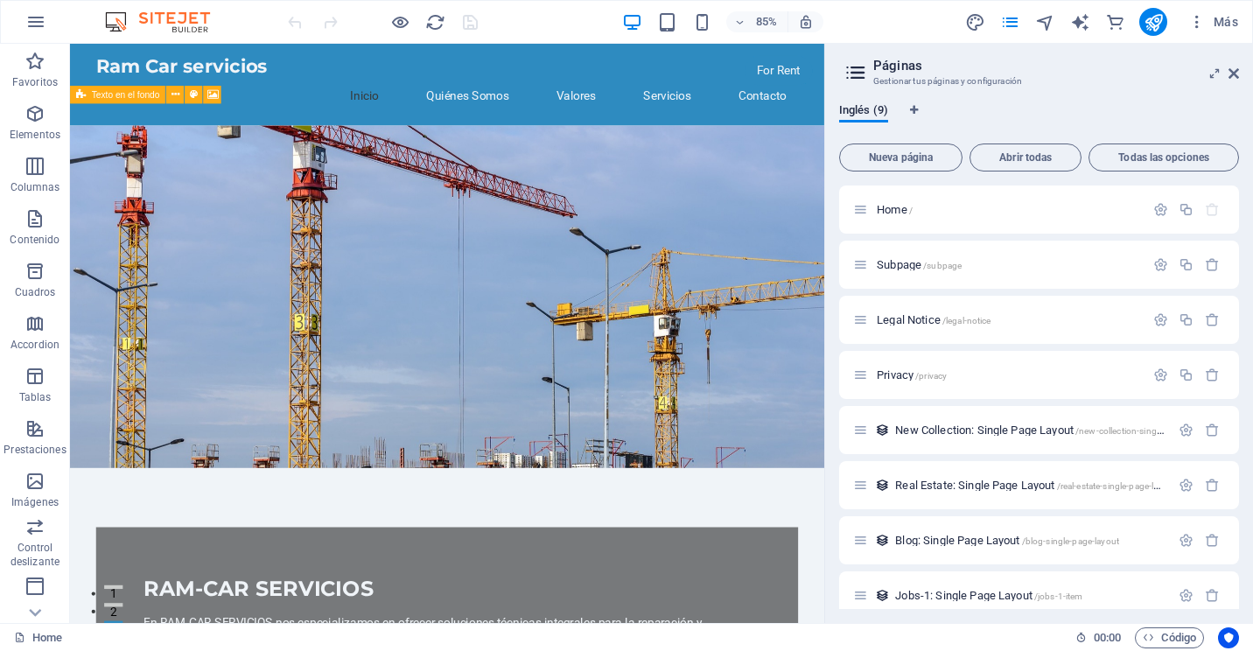
click at [33, 19] on icon "button" at bounding box center [35, 21] width 21 height 21
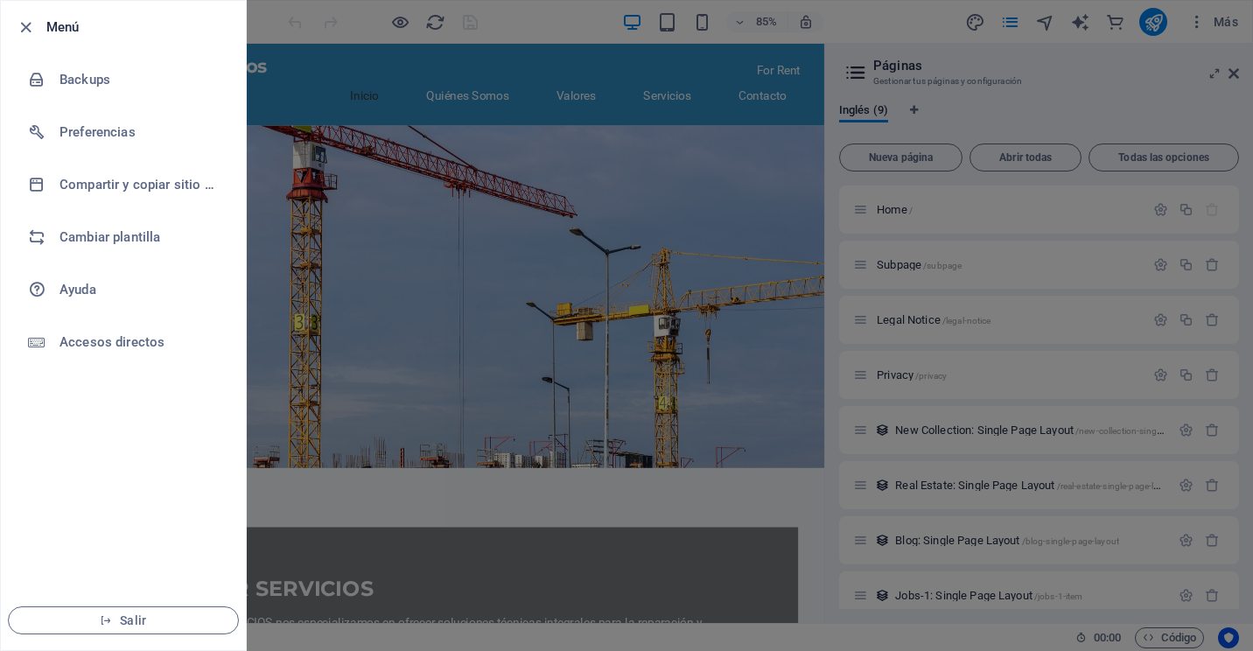
click at [346, 12] on div at bounding box center [626, 325] width 1253 height 651
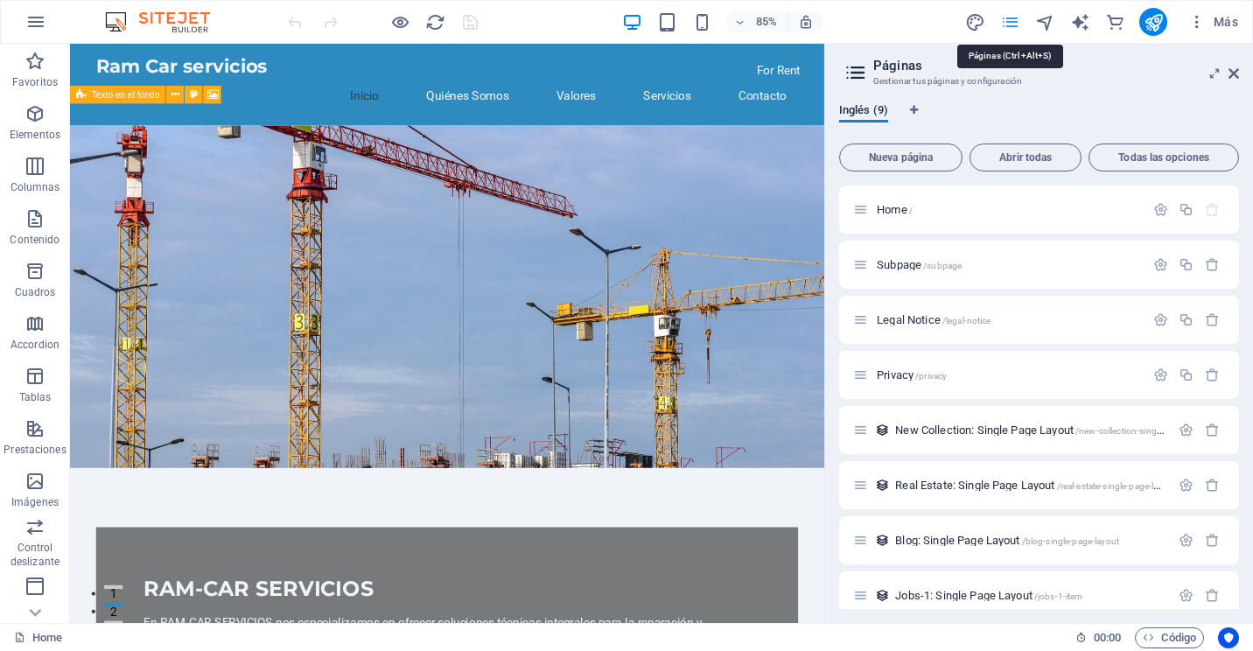
click at [1018, 18] on icon "pages" at bounding box center [1010, 22] width 20 height 20
click at [1018, 19] on icon "pages" at bounding box center [1010, 22] width 20 height 20
click at [1237, 71] on icon at bounding box center [1233, 73] width 10 height 14
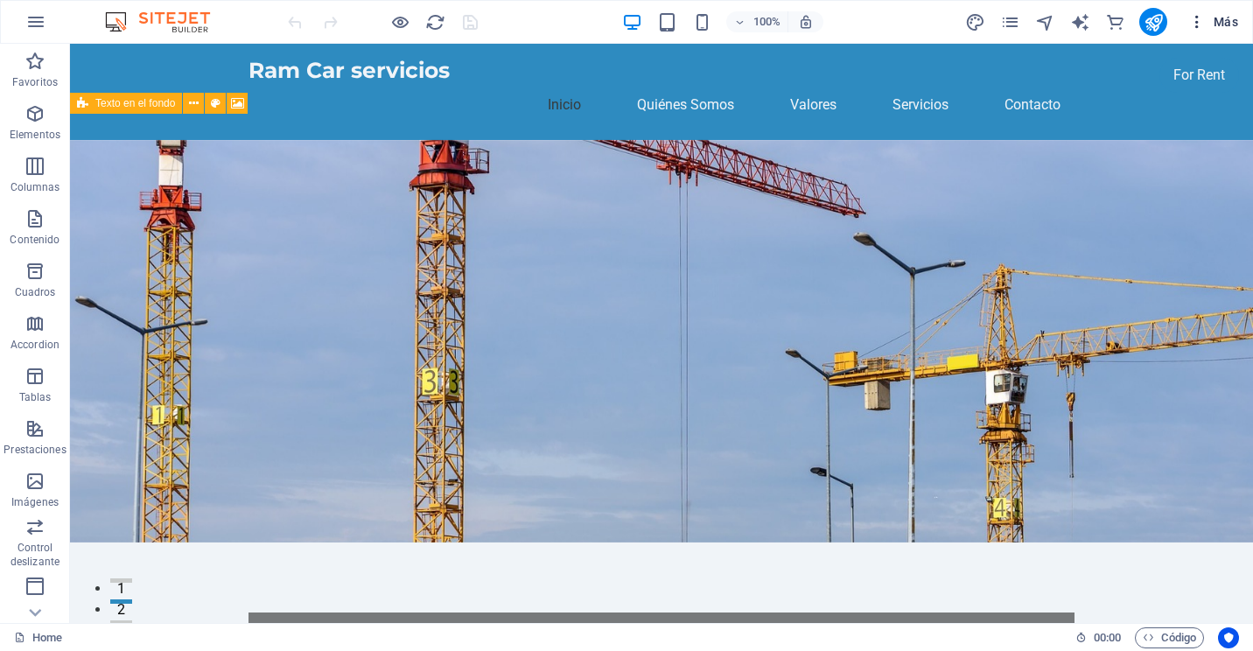
click at [1195, 33] on button "Más" at bounding box center [1213, 22] width 64 height 28
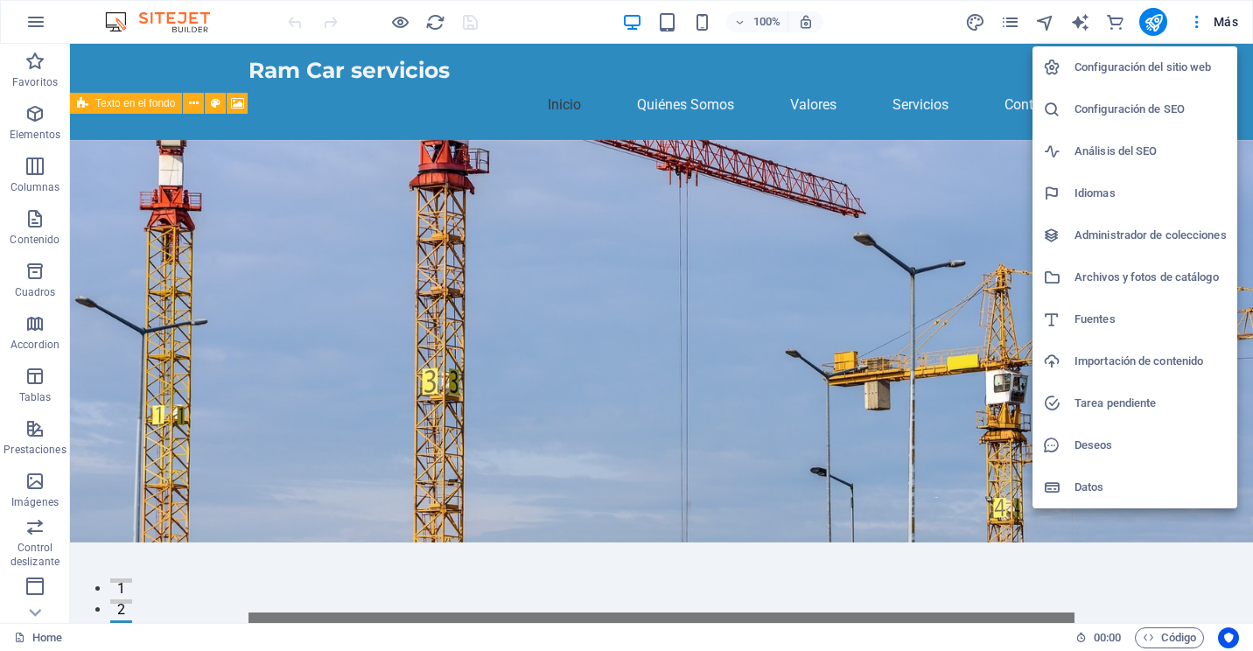
click at [1108, 274] on h6 "Archivos y fotos de catálogo" at bounding box center [1150, 277] width 152 height 21
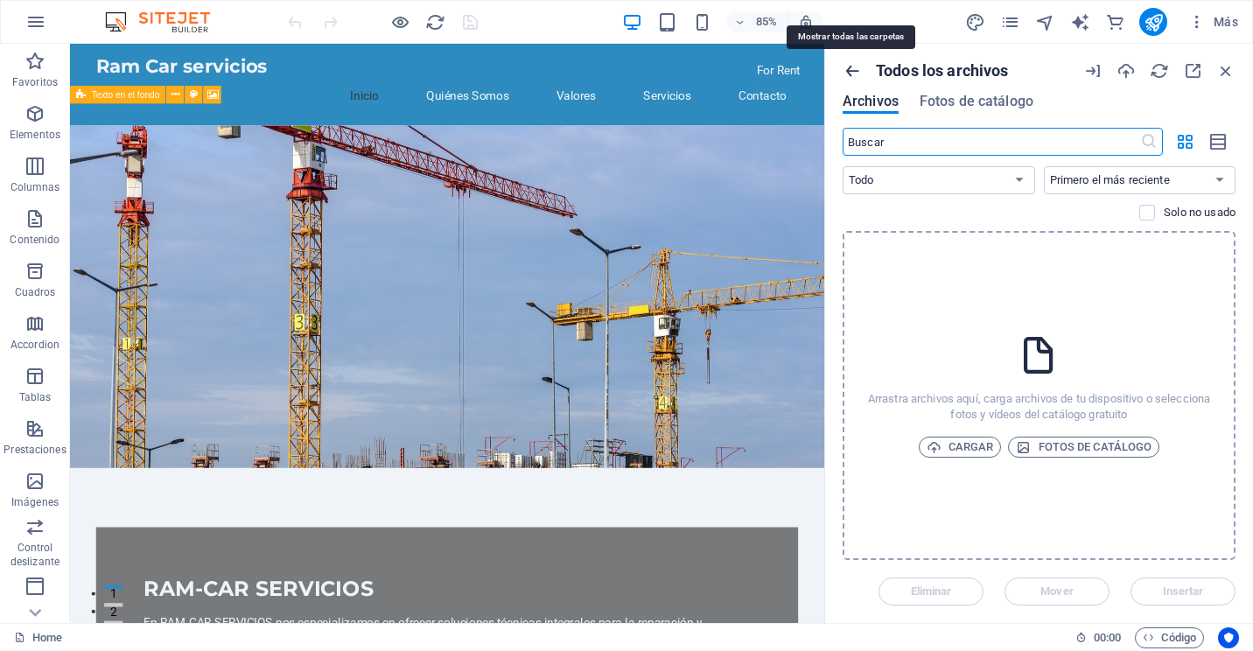
click at [852, 76] on icon "button" at bounding box center [852, 70] width 19 height 19
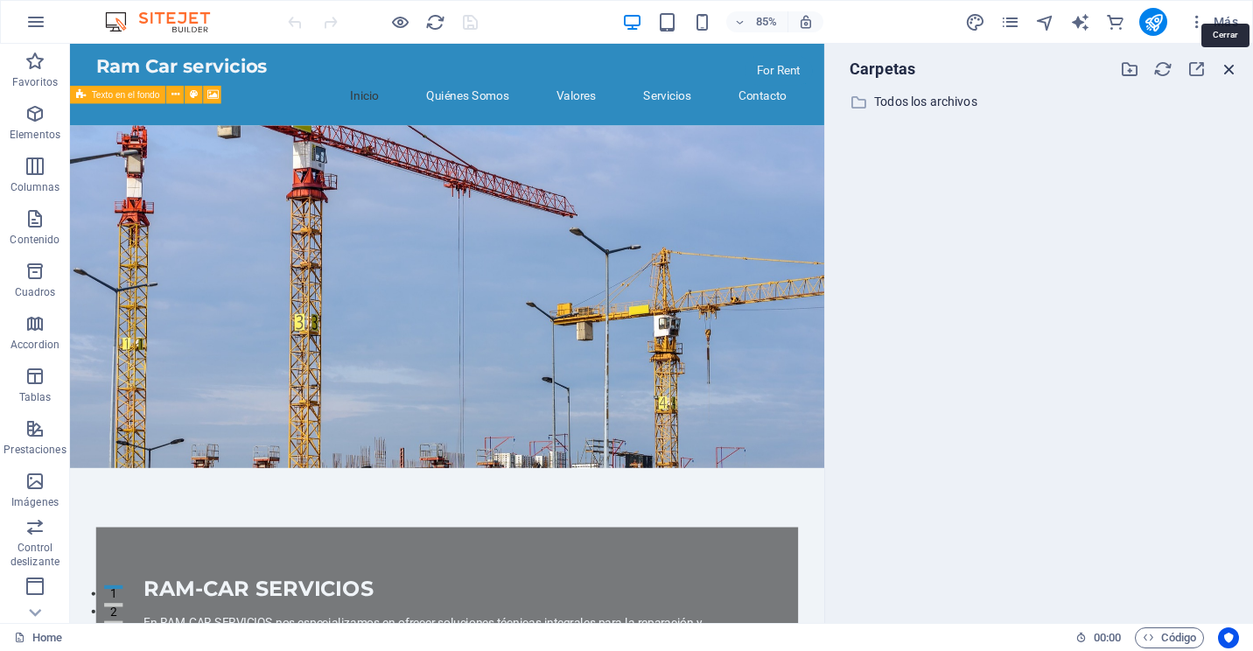
click at [1224, 60] on icon "button" at bounding box center [1229, 68] width 19 height 19
